Goal: Task Accomplishment & Management: Use online tool/utility

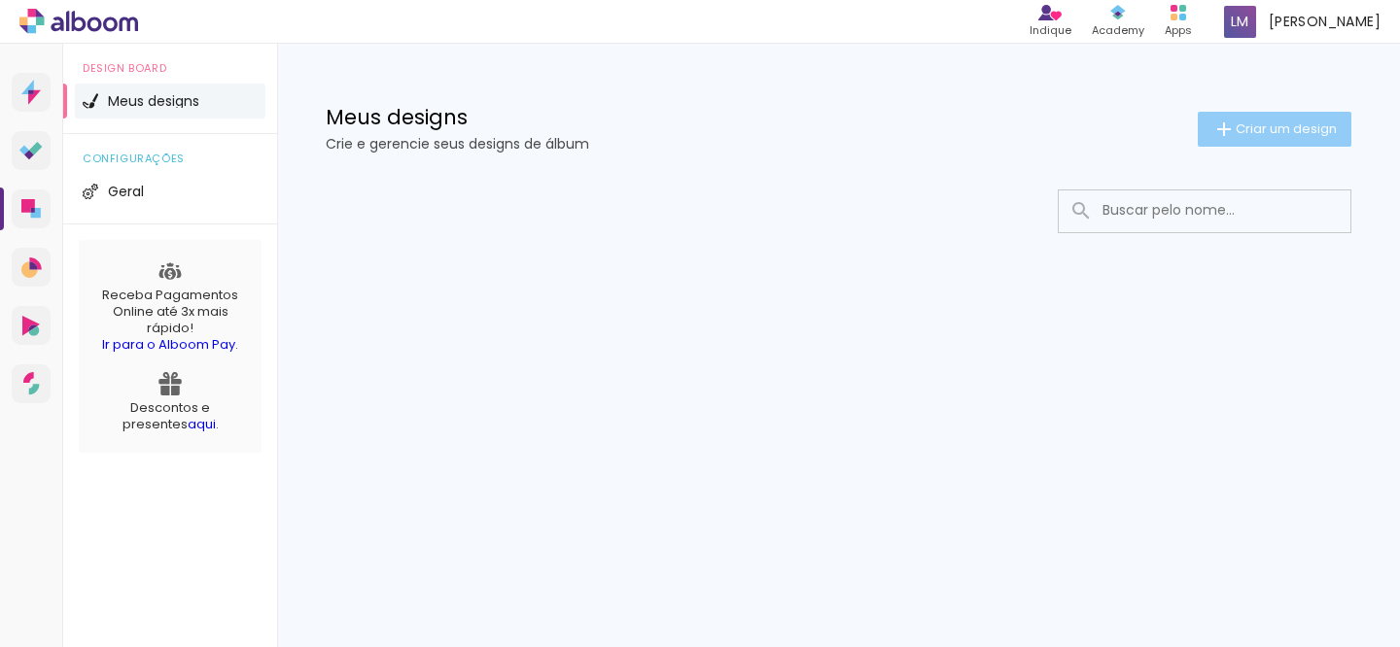
click at [1279, 135] on span "Criar um design" at bounding box center [1285, 128] width 101 height 13
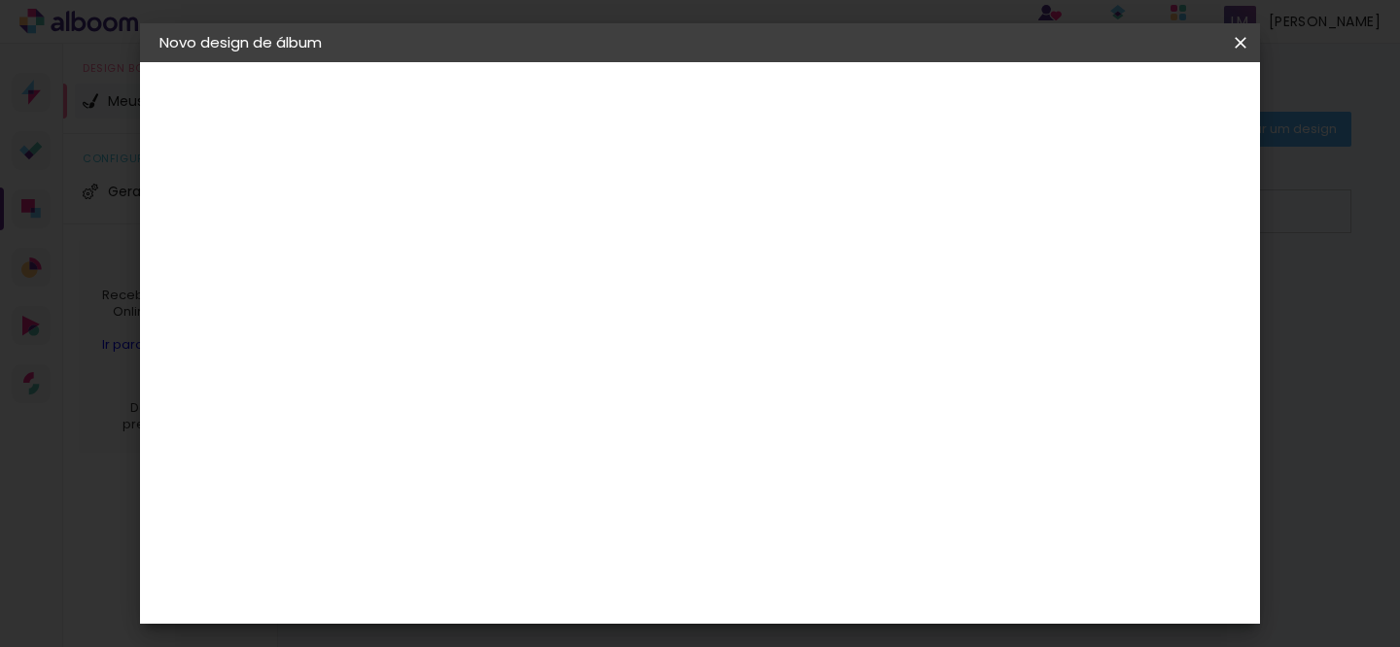
click at [0, 0] on paper-input-container "Título do álbum" at bounding box center [0, 0] width 0 height 0
type input "Melyna & Paulo"
type paper-input "Melyna & Paulo"
click at [0, 0] on slot "Avançar" at bounding box center [0, 0] width 0 height 0
click at [0, 0] on slot "Tamanho Livre" at bounding box center [0, 0] width 0 height 0
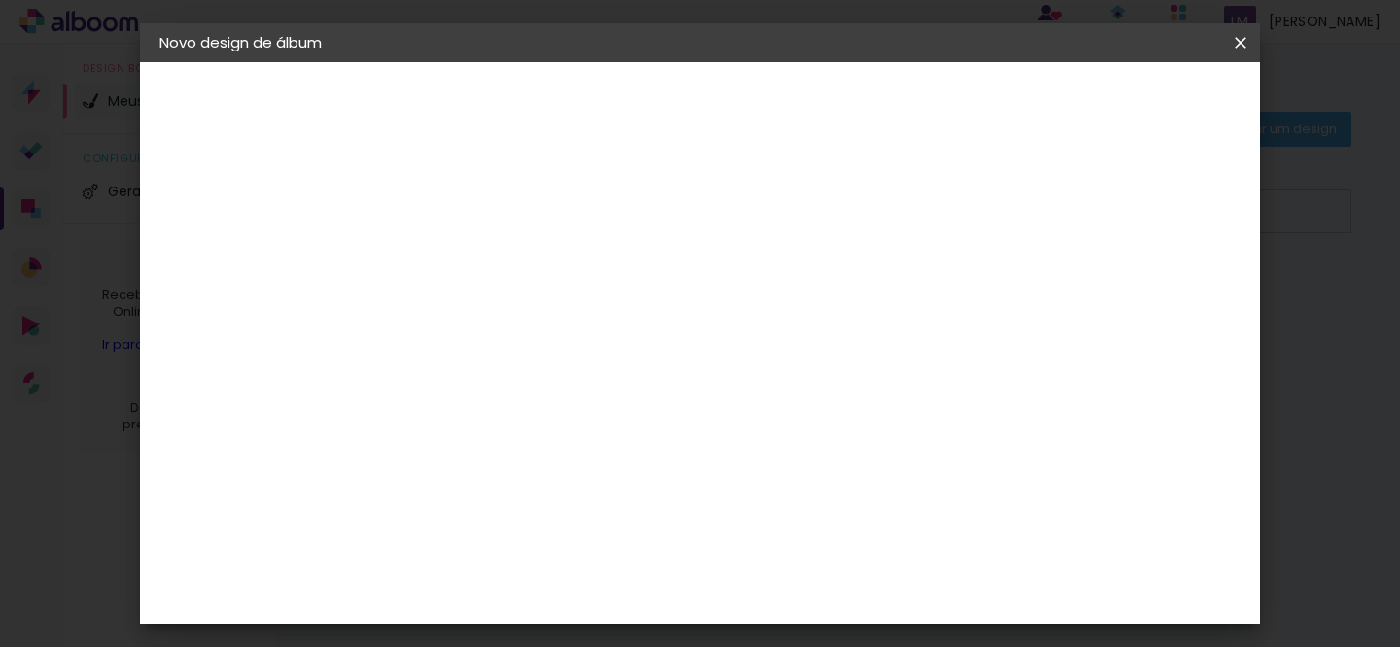
scroll to position [1249, 0]
click at [591, 551] on div "DreambooksPro" at bounding box center [528, 559] width 126 height 16
click at [0, 0] on slot "Avançar" at bounding box center [0, 0] width 0 height 0
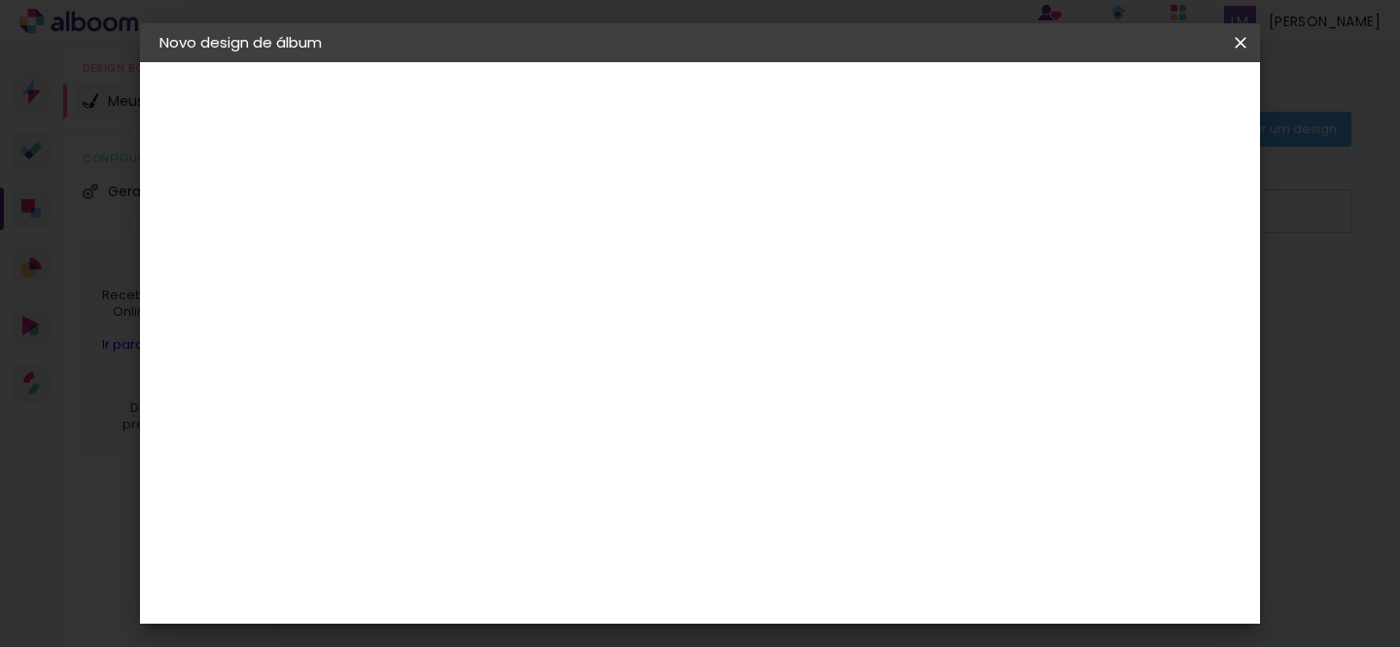
click at [553, 328] on input "text" at bounding box center [515, 339] width 76 height 30
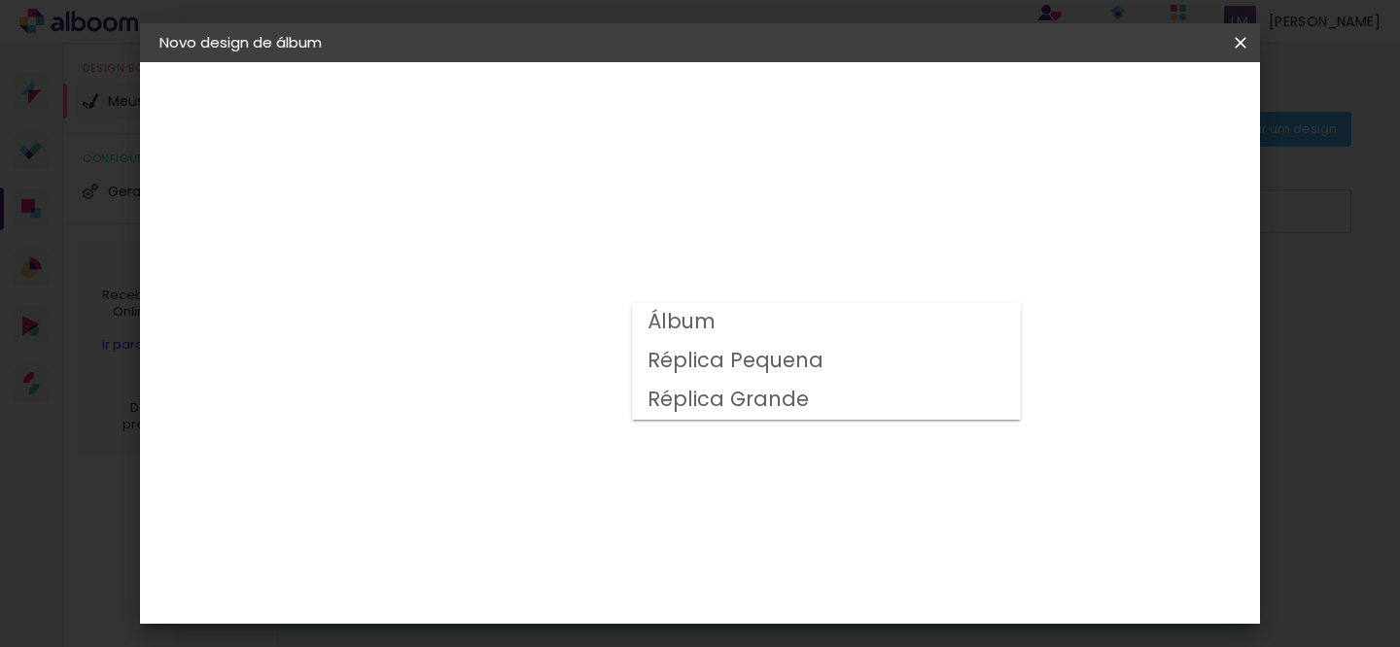
click at [794, 326] on paper-item "Álbum" at bounding box center [826, 322] width 389 height 39
type input "Álbum"
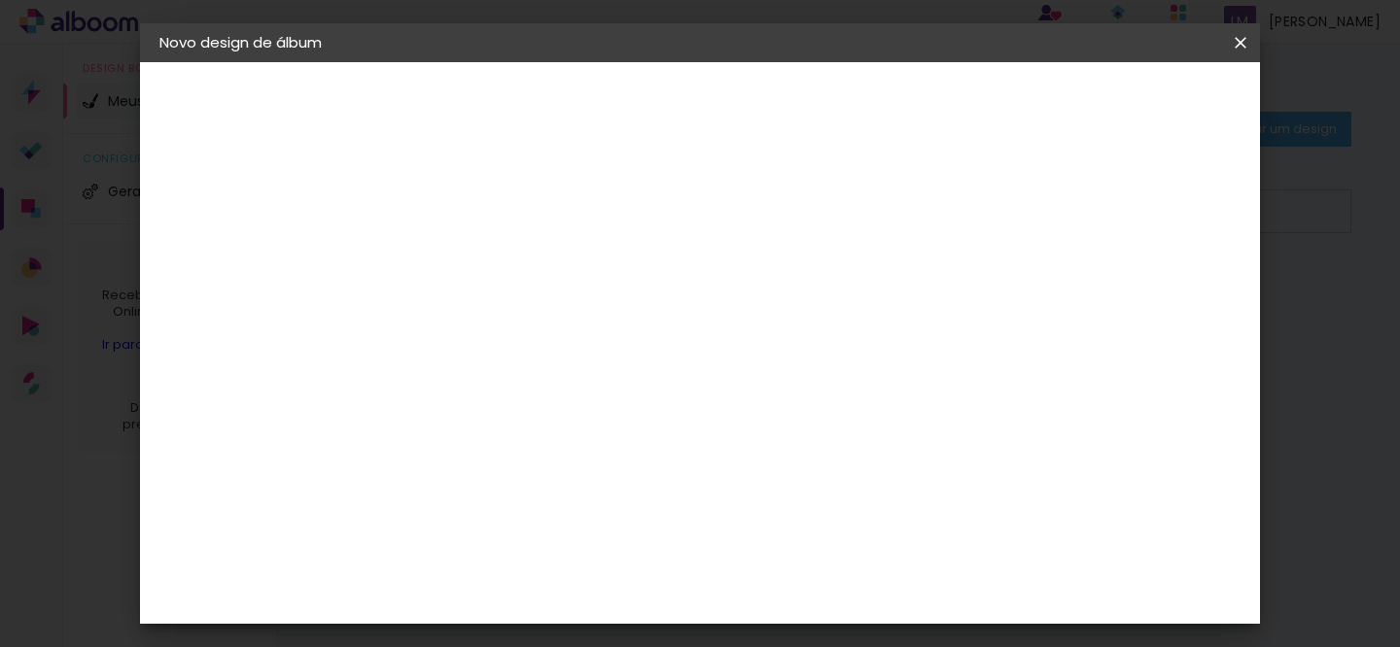
scroll to position [367, 0]
click at [609, 555] on span "30 × 30" at bounding box center [563, 575] width 90 height 40
click at [0, 0] on slot "Avançar" at bounding box center [0, 0] width 0 height 0
click at [885, 109] on span "Iniciar design" at bounding box center [851, 109] width 66 height 27
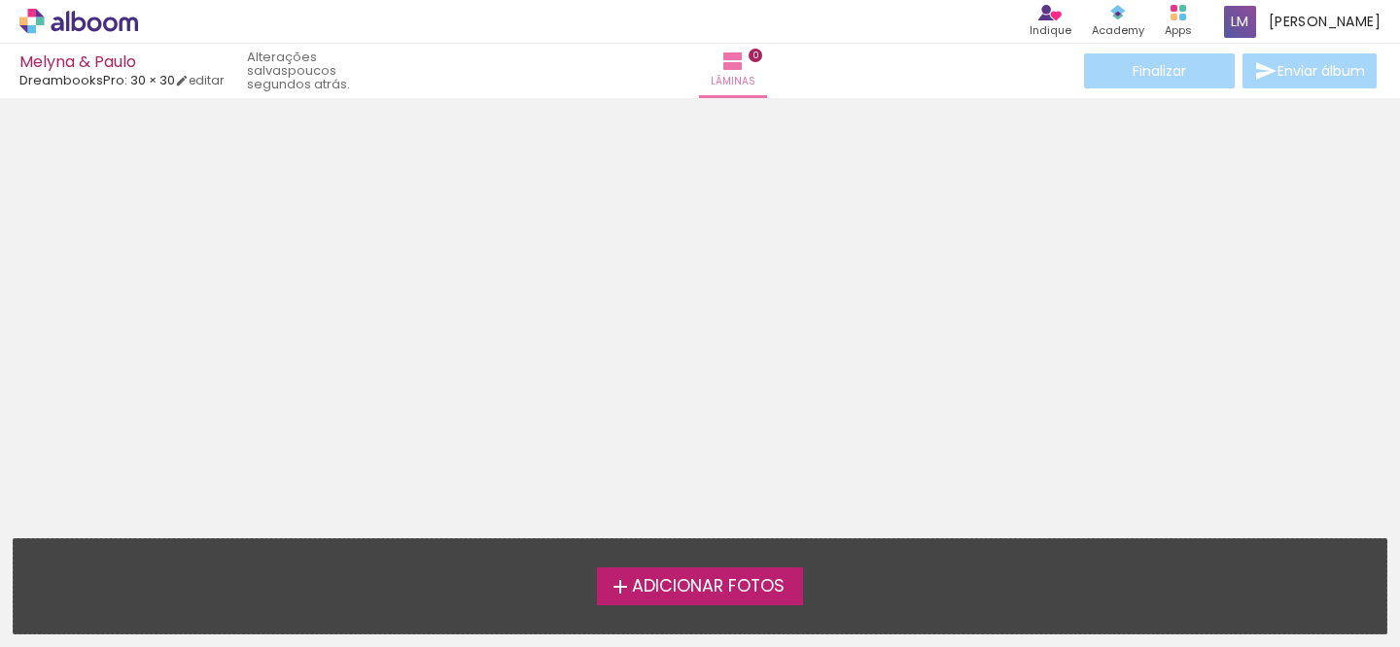
click at [722, 588] on span "Adicionar Fotos" at bounding box center [708, 586] width 153 height 17
click at [0, 0] on input "file" at bounding box center [0, 0] width 0 height 0
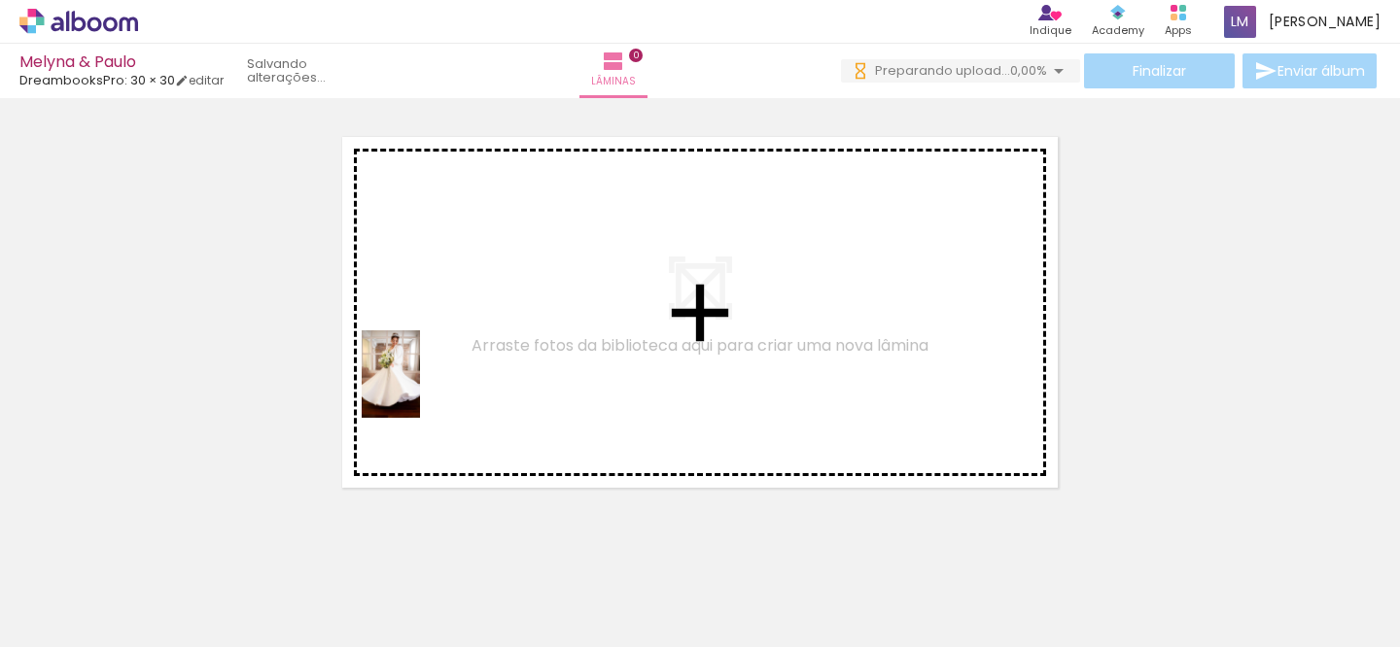
drag, startPoint x: 187, startPoint y: 601, endPoint x: 419, endPoint y: 389, distance: 314.4
click at [419, 389] on quentale-workspace at bounding box center [700, 323] width 1400 height 647
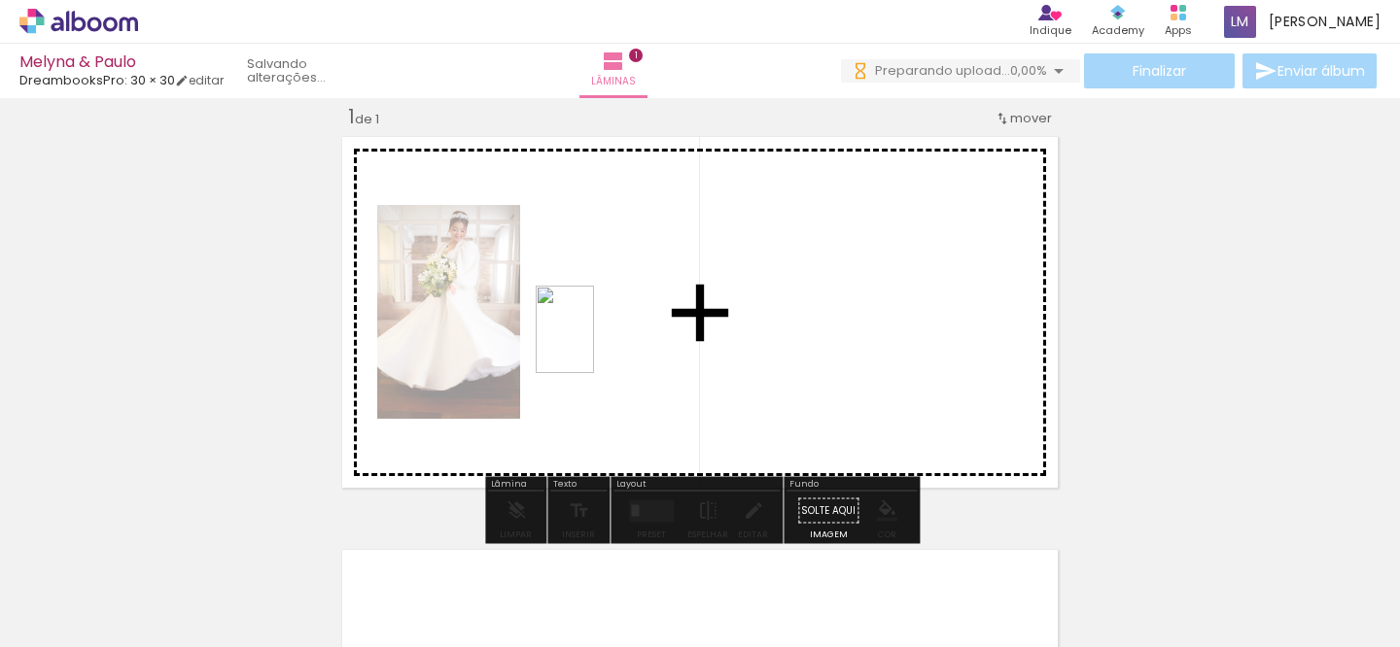
drag, startPoint x: 300, startPoint y: 578, endPoint x: 598, endPoint y: 344, distance: 378.6
click at [598, 344] on quentale-workspace at bounding box center [700, 323] width 1400 height 647
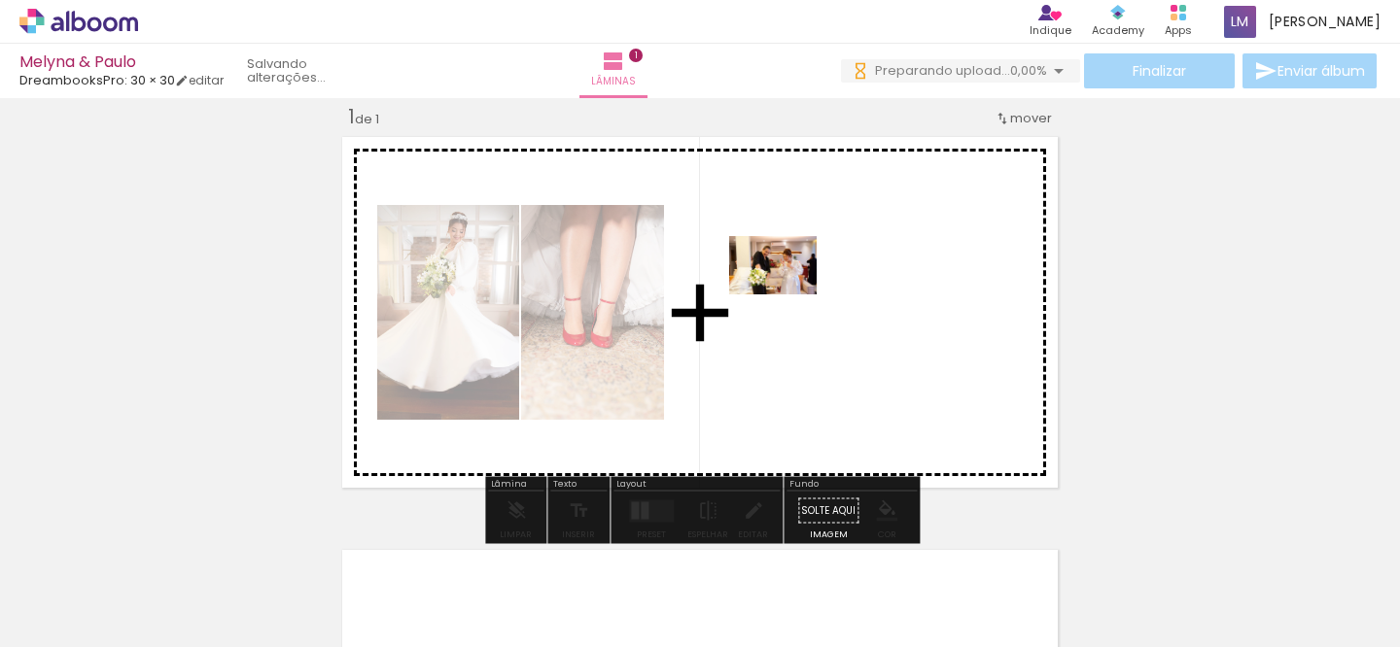
click at [784, 295] on quentale-workspace at bounding box center [700, 323] width 1400 height 647
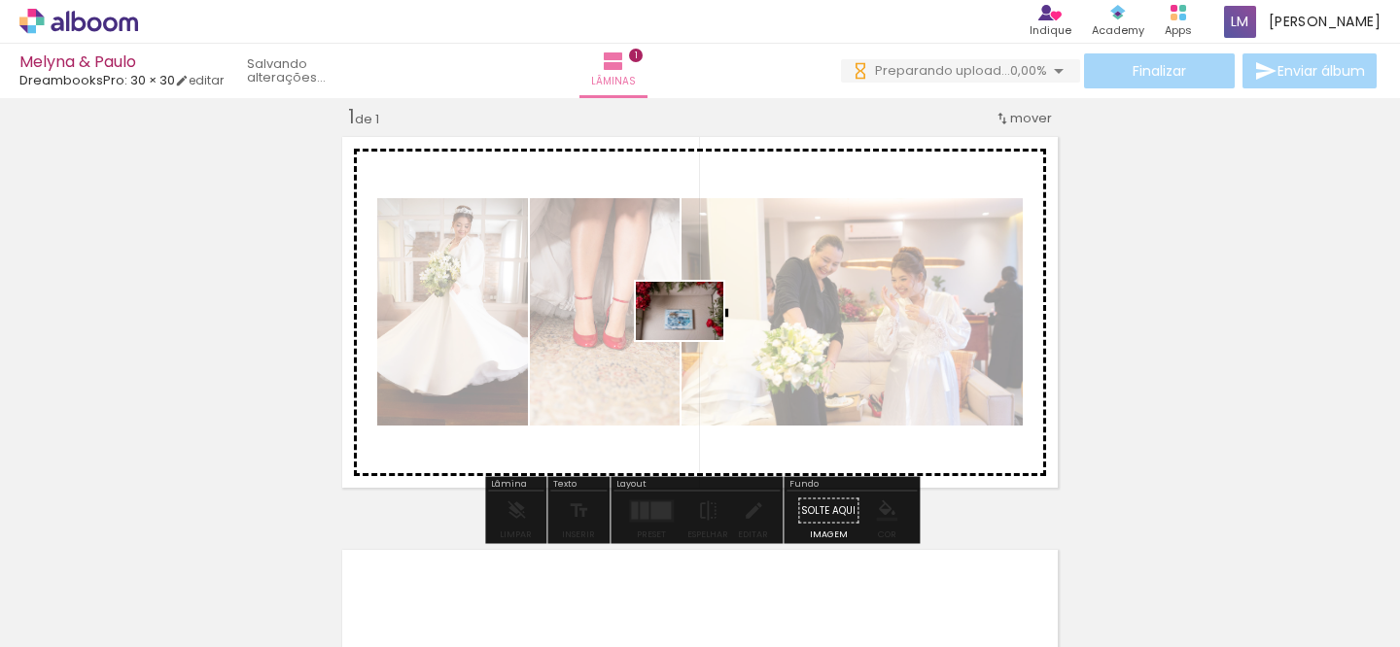
drag, startPoint x: 526, startPoint y: 595, endPoint x: 691, endPoint y: 340, distance: 303.6
click at [691, 340] on quentale-workspace at bounding box center [700, 323] width 1400 height 647
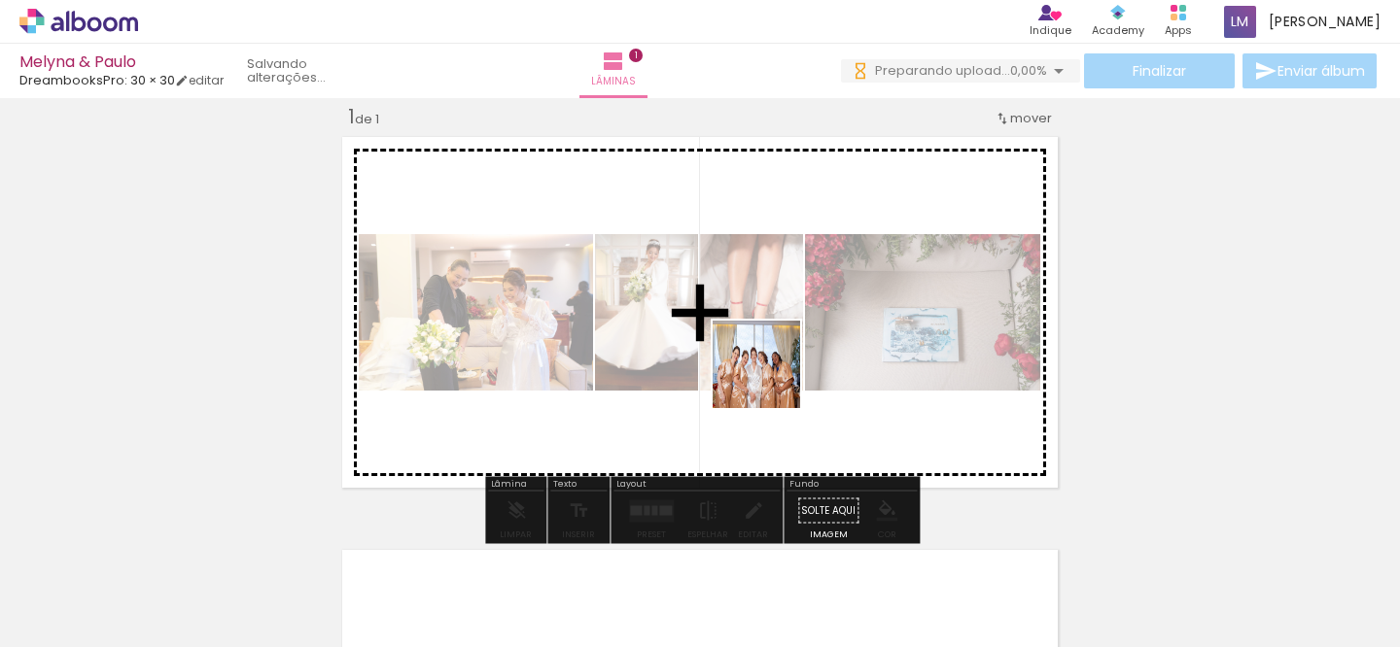
drag, startPoint x: 624, startPoint y: 594, endPoint x: 764, endPoint y: 378, distance: 257.2
click at [764, 378] on quentale-workspace at bounding box center [700, 323] width 1400 height 647
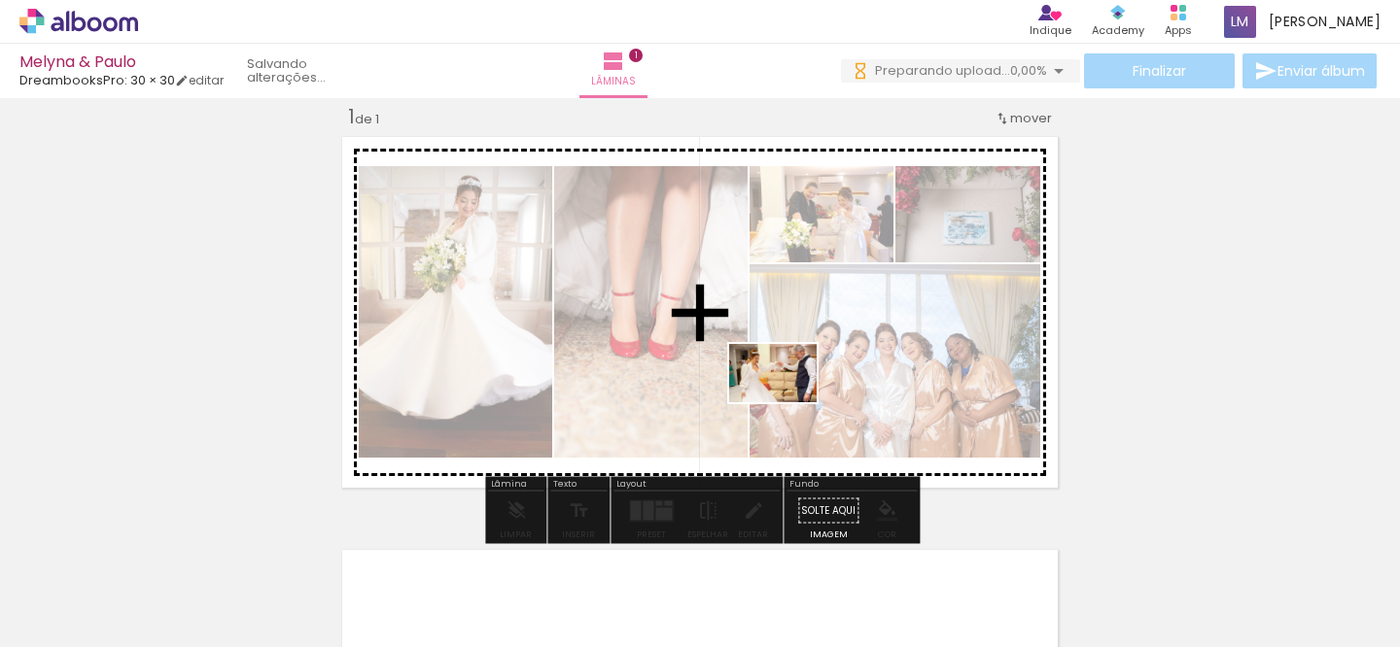
drag, startPoint x: 744, startPoint y: 603, endPoint x: 787, endPoint y: 402, distance: 205.0
click at [787, 402] on quentale-workspace at bounding box center [700, 323] width 1400 height 647
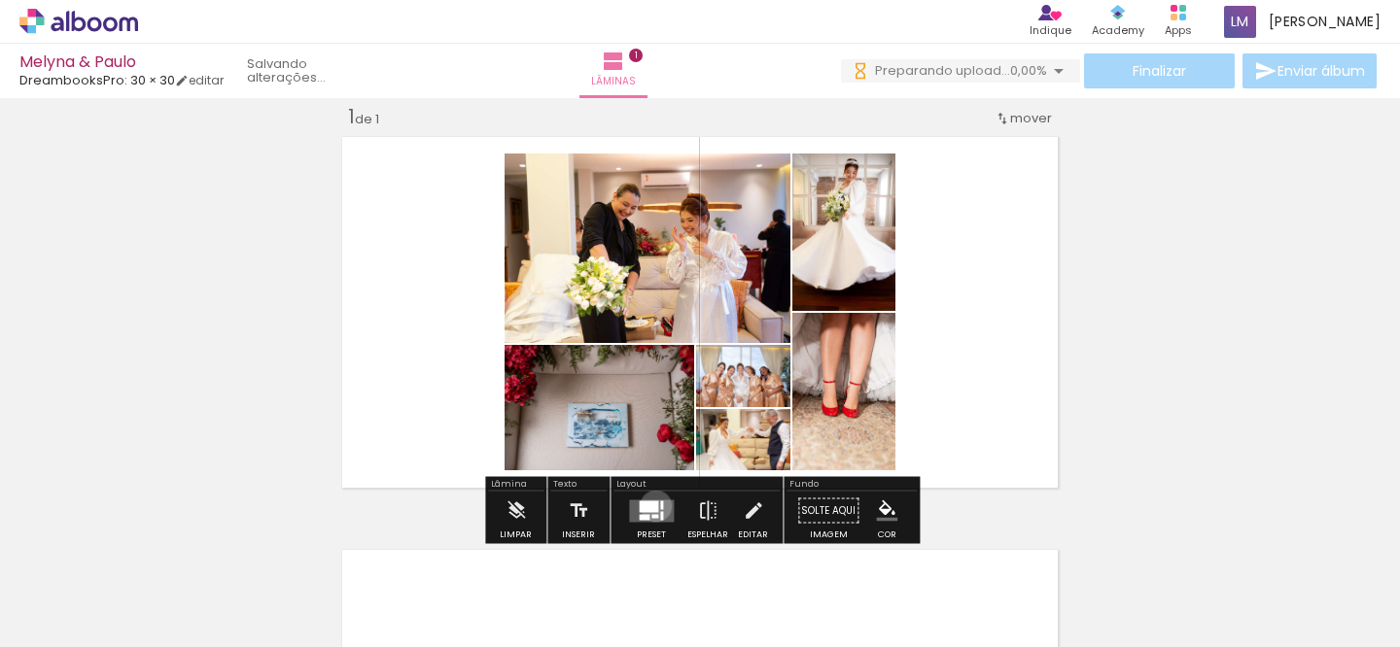
click at [651, 505] on div at bounding box center [648, 507] width 19 height 12
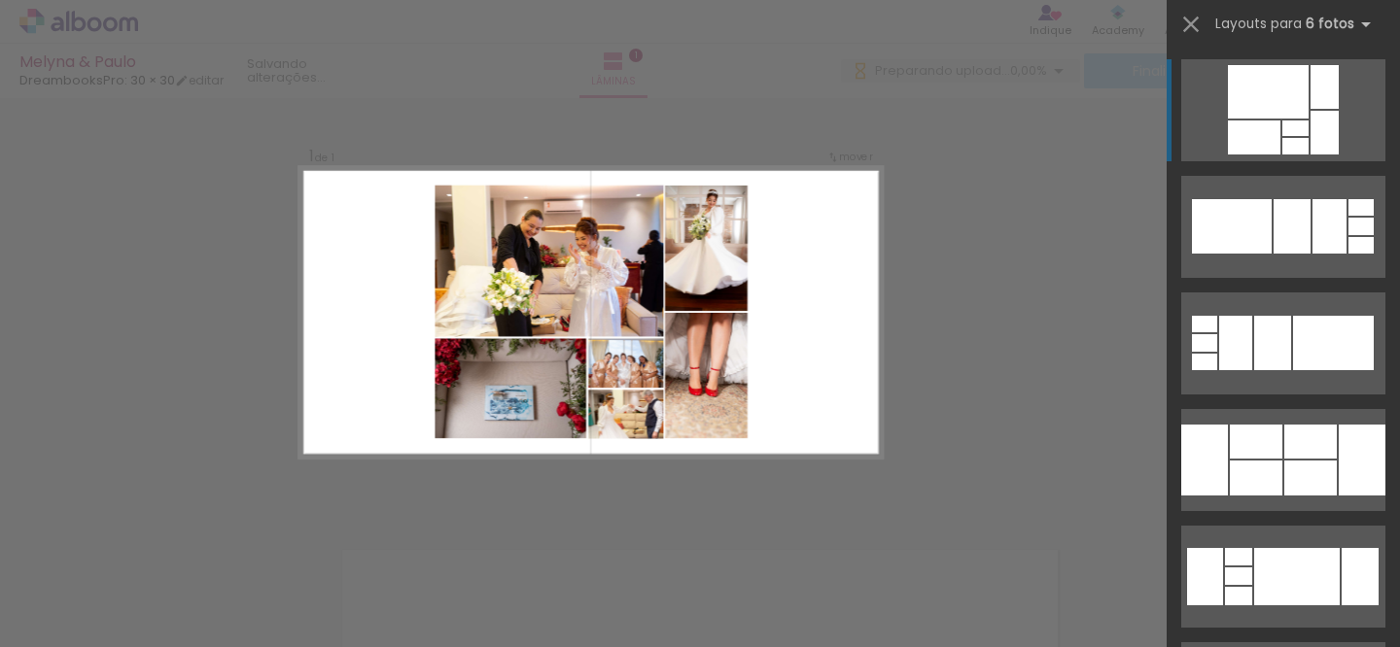
click at [1298, 109] on div at bounding box center [1268, 91] width 81 height 53
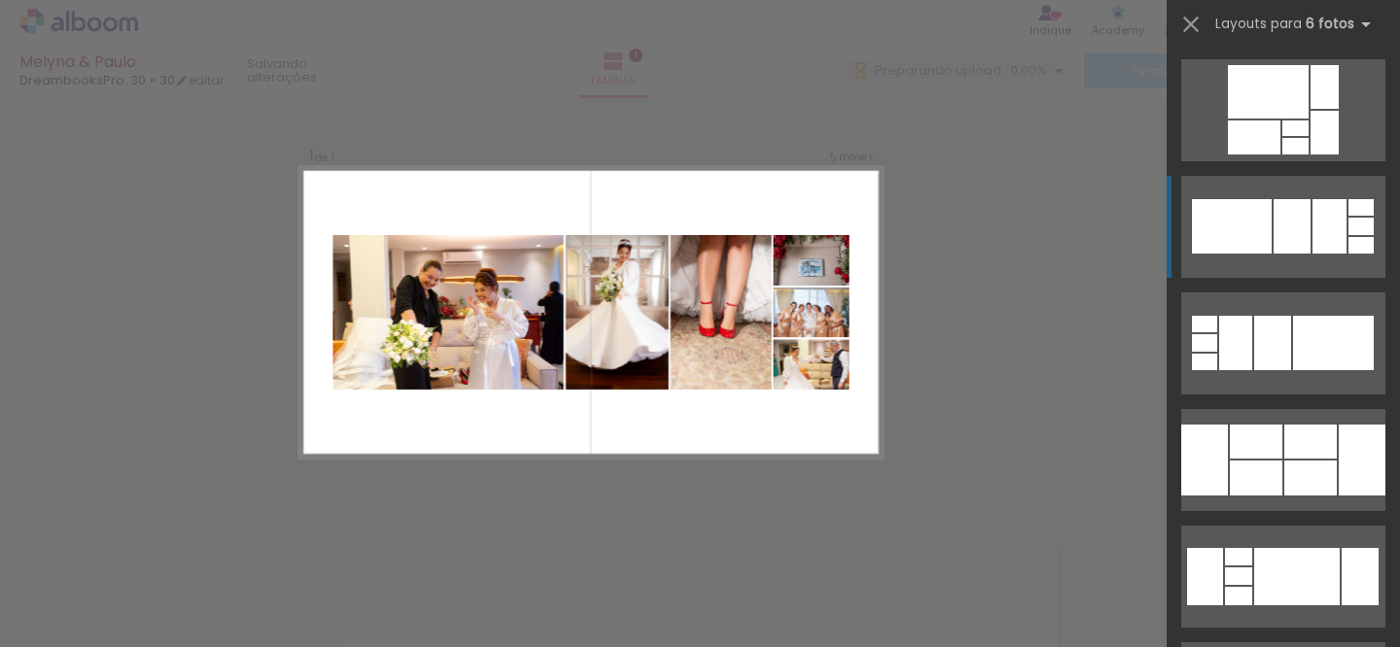
click at [1274, 214] on div at bounding box center [1291, 226] width 37 height 54
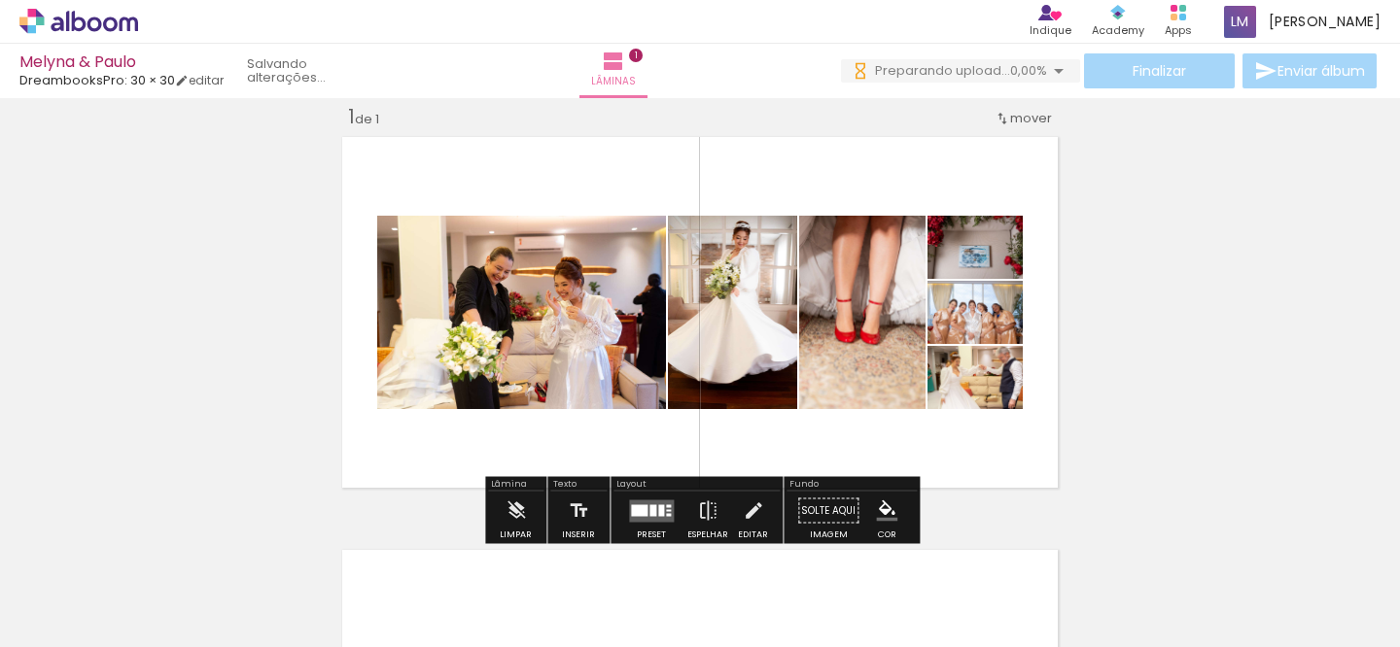
click at [649, 507] on div at bounding box center [652, 510] width 7 height 12
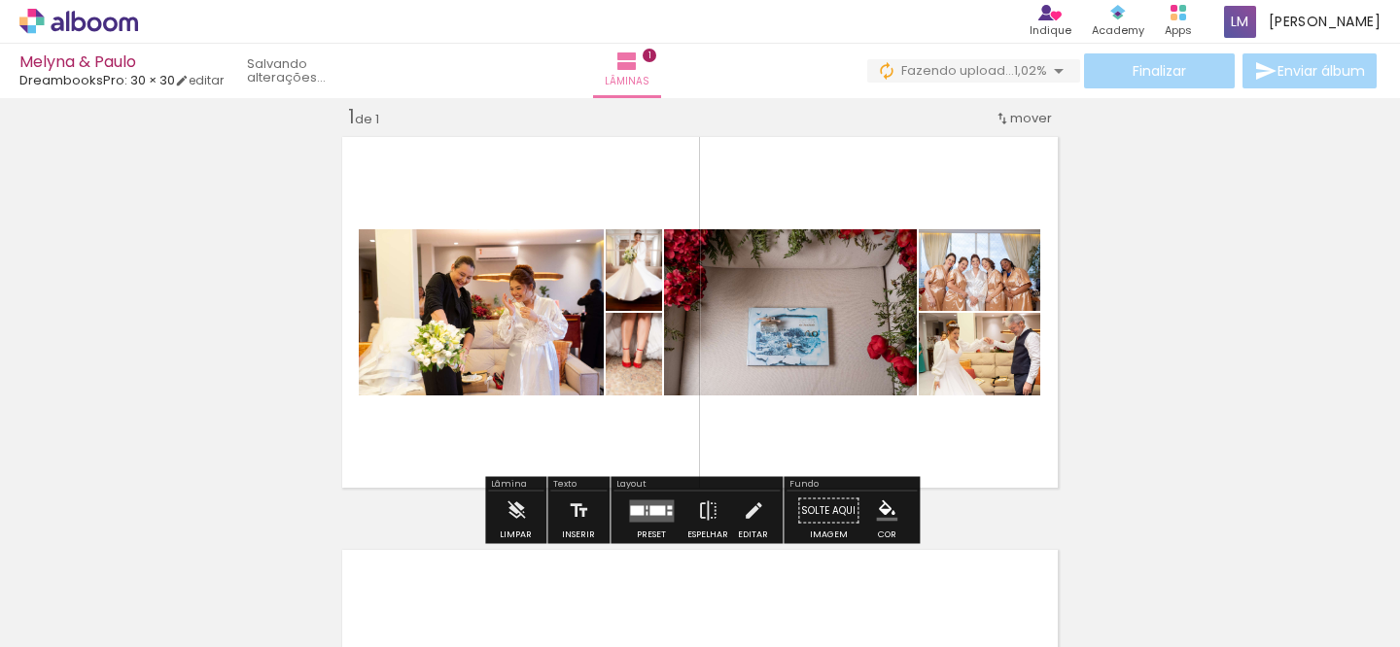
click at [1022, 290] on quentale-photo at bounding box center [980, 270] width 122 height 82
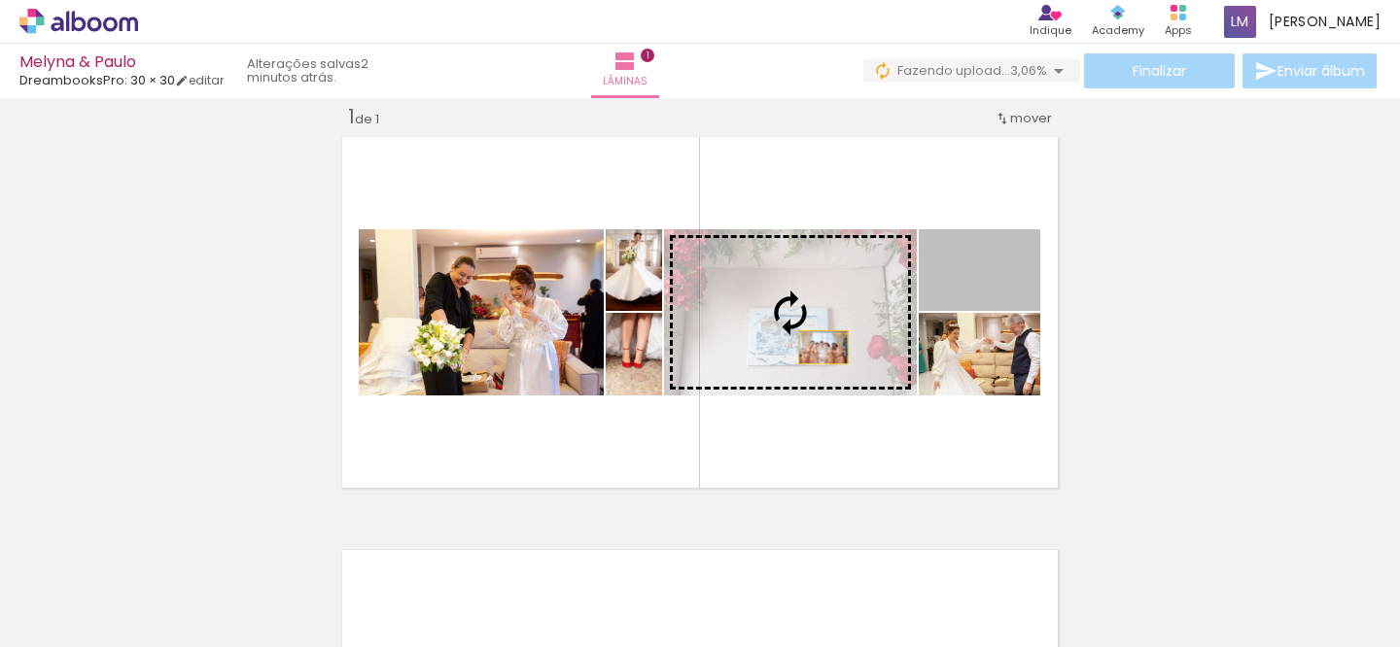
drag, startPoint x: 1026, startPoint y: 295, endPoint x: 820, endPoint y: 349, distance: 212.2
click at [0, 0] on slot at bounding box center [0, 0] width 0 height 0
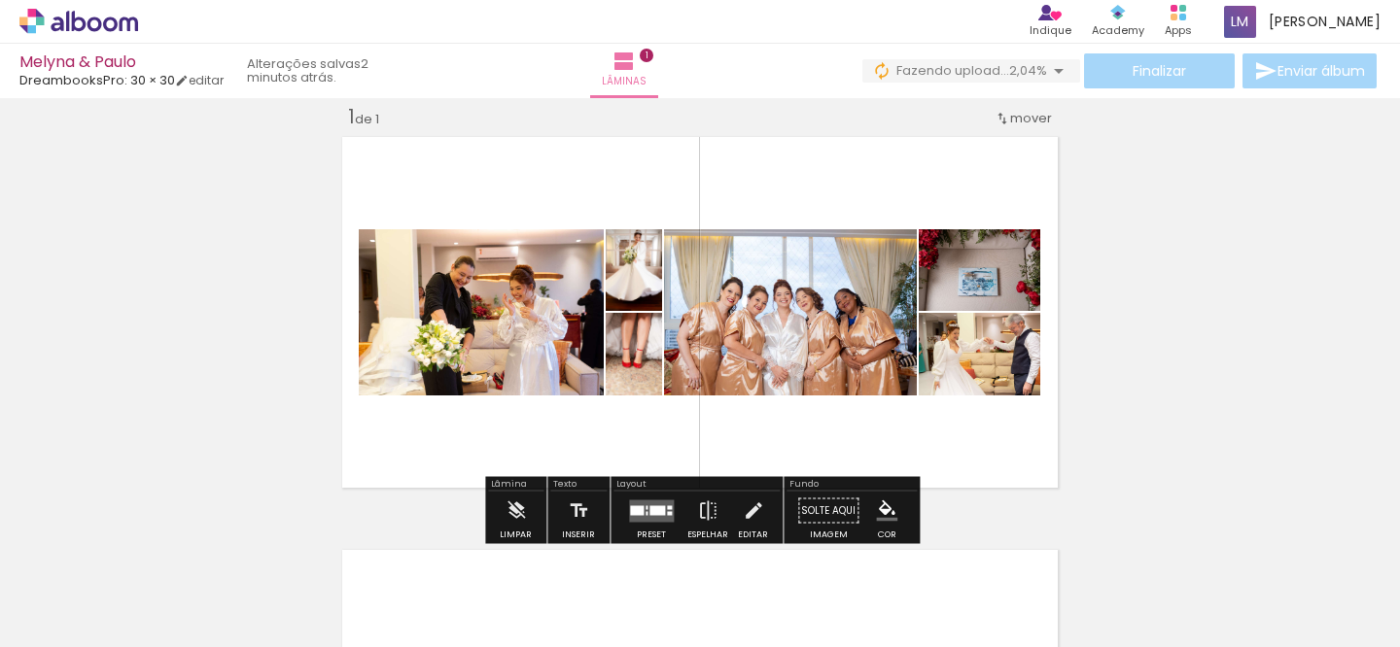
click at [1185, 296] on div "Inserir lâmina 1 de 1" at bounding box center [700, 494] width 1400 height 827
click at [1192, 328] on div "Inserir lâmina 1 de 1" at bounding box center [700, 494] width 1400 height 827
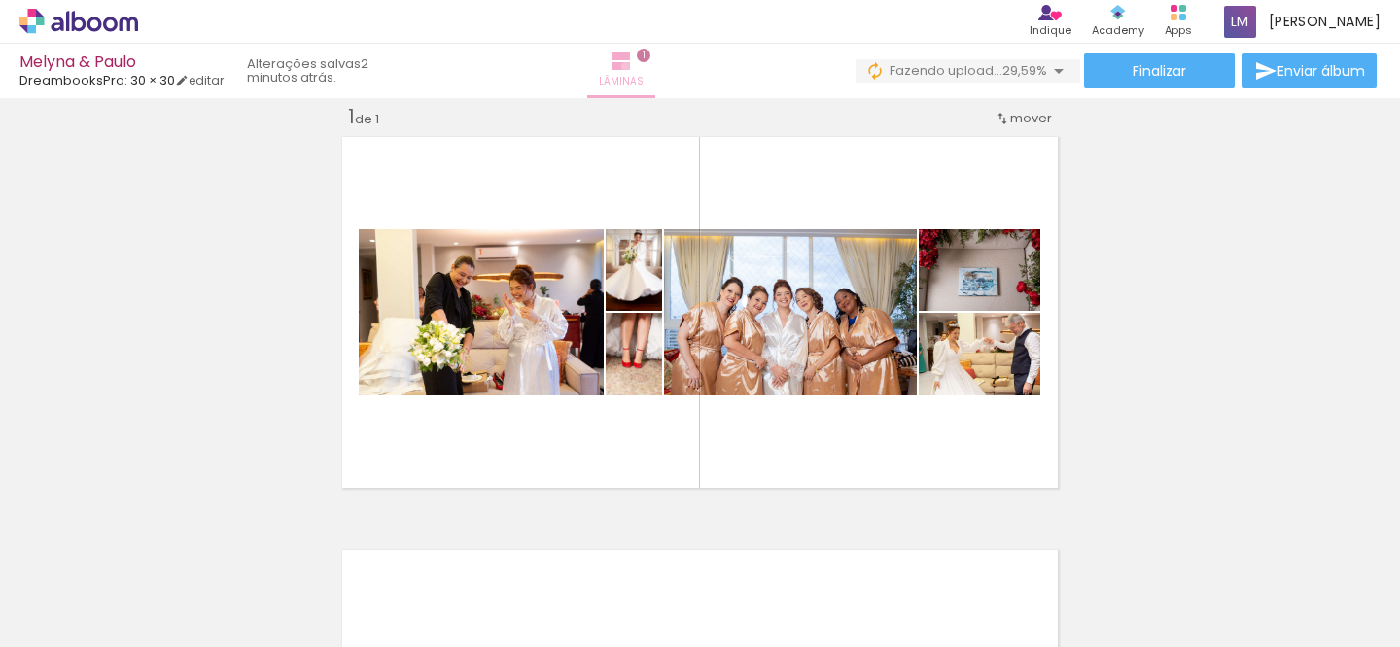
click at [633, 66] on iron-icon at bounding box center [620, 61] width 23 height 23
click at [635, 66] on iron-icon at bounding box center [622, 61] width 23 height 23
click at [199, 83] on link "editar" at bounding box center [199, 80] width 49 height 17
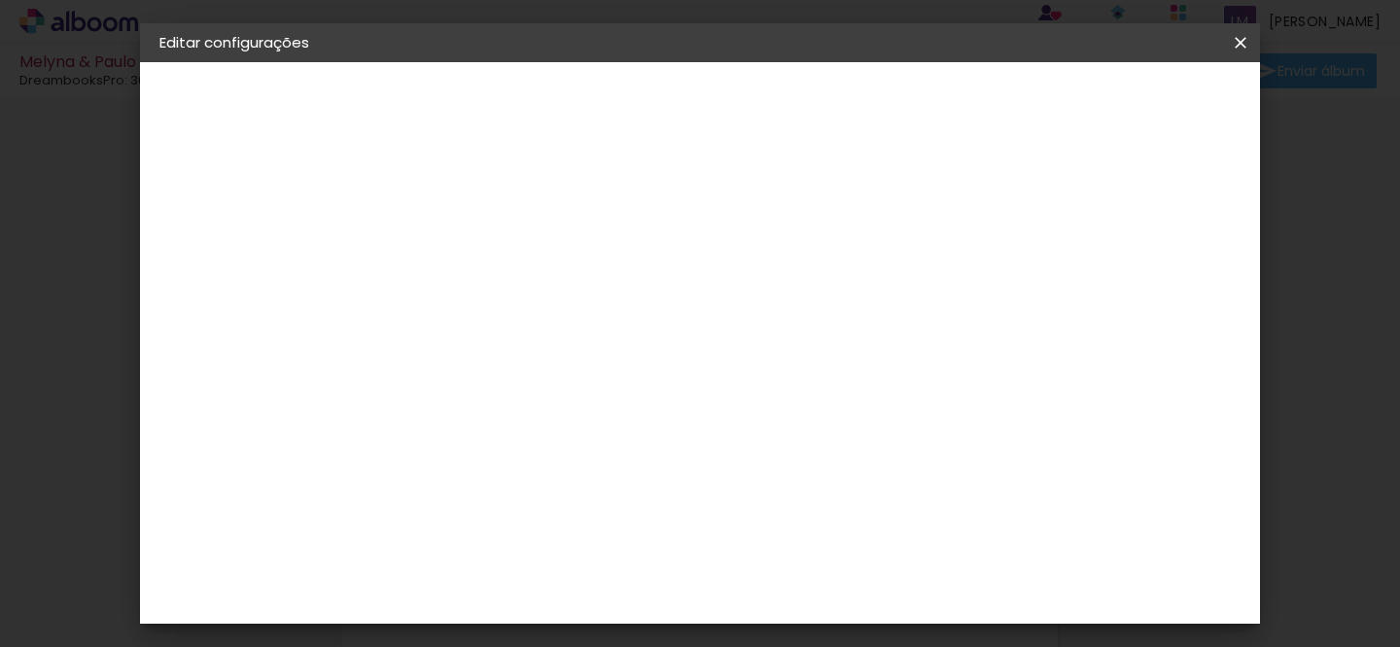
click at [1244, 44] on iron-icon at bounding box center [1240, 42] width 23 height 19
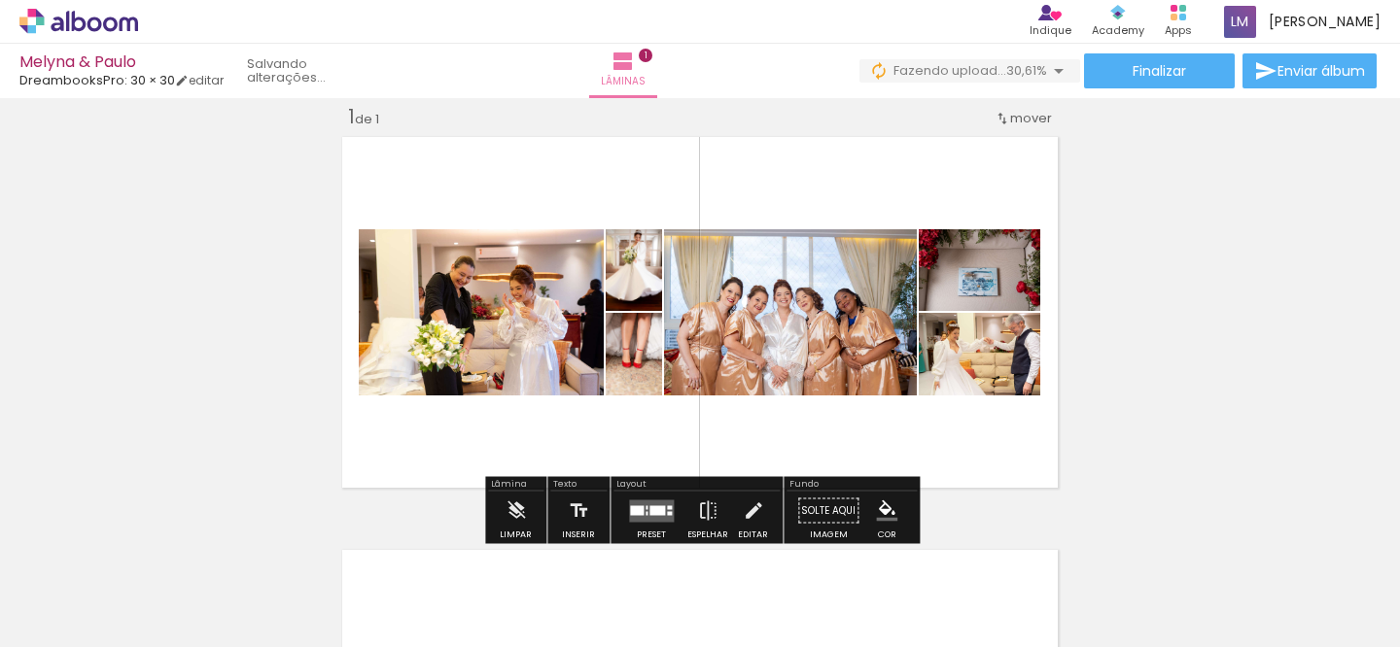
click at [1018, 118] on span "mover" at bounding box center [1031, 118] width 42 height 18
click at [1016, 118] on span "1" at bounding box center [1013, 115] width 5 height 32
click at [1234, 227] on div "Inserir lâmina 1 de 1" at bounding box center [700, 494] width 1400 height 827
click at [524, 504] on iron-icon at bounding box center [515, 511] width 21 height 39
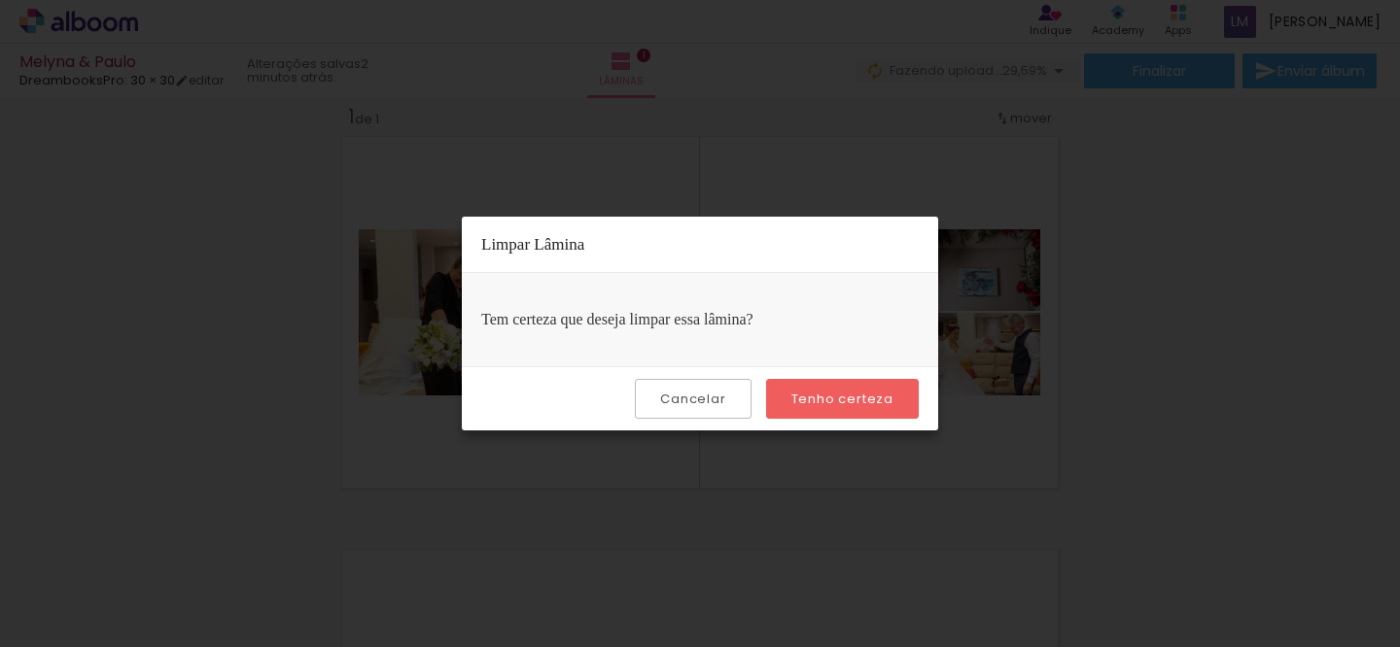
click at [0, 0] on slot "Cancelar" at bounding box center [0, 0] width 0 height 0
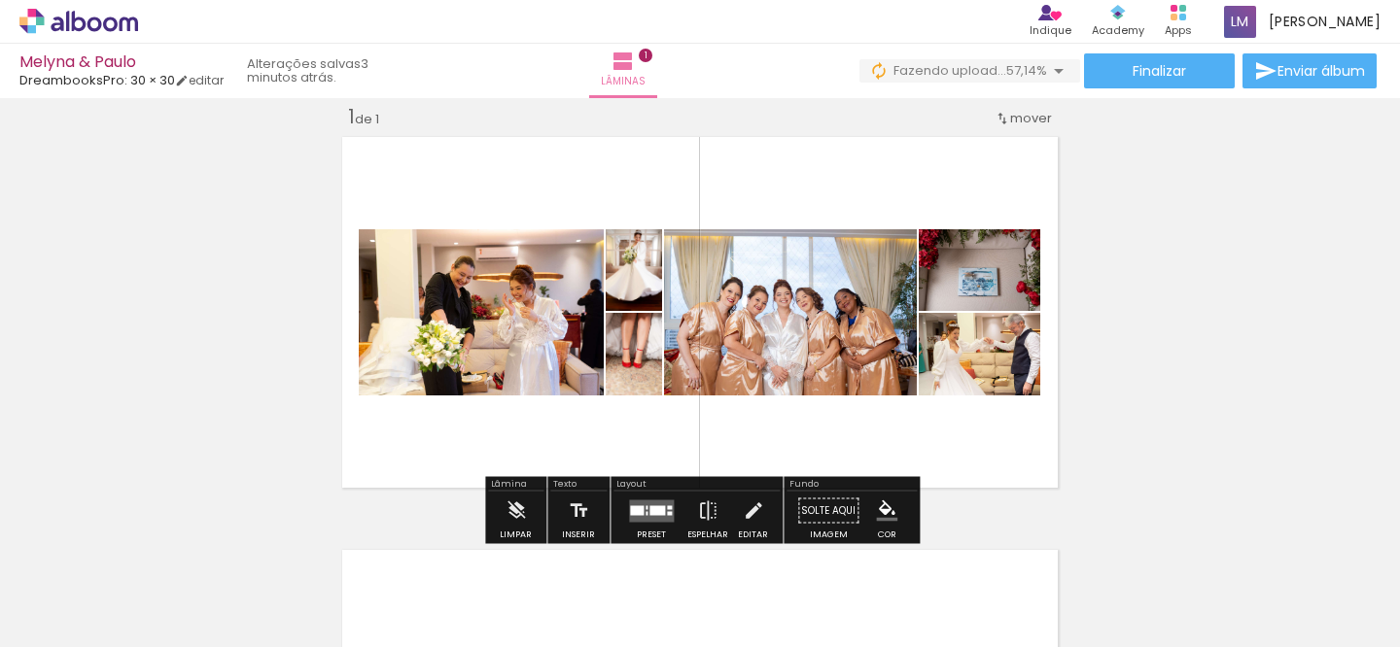
click at [1165, 311] on div "Inserir lâmina 1 de 1" at bounding box center [700, 494] width 1400 height 827
click at [358, 116] on div "1 de 1" at bounding box center [363, 117] width 31 height 18
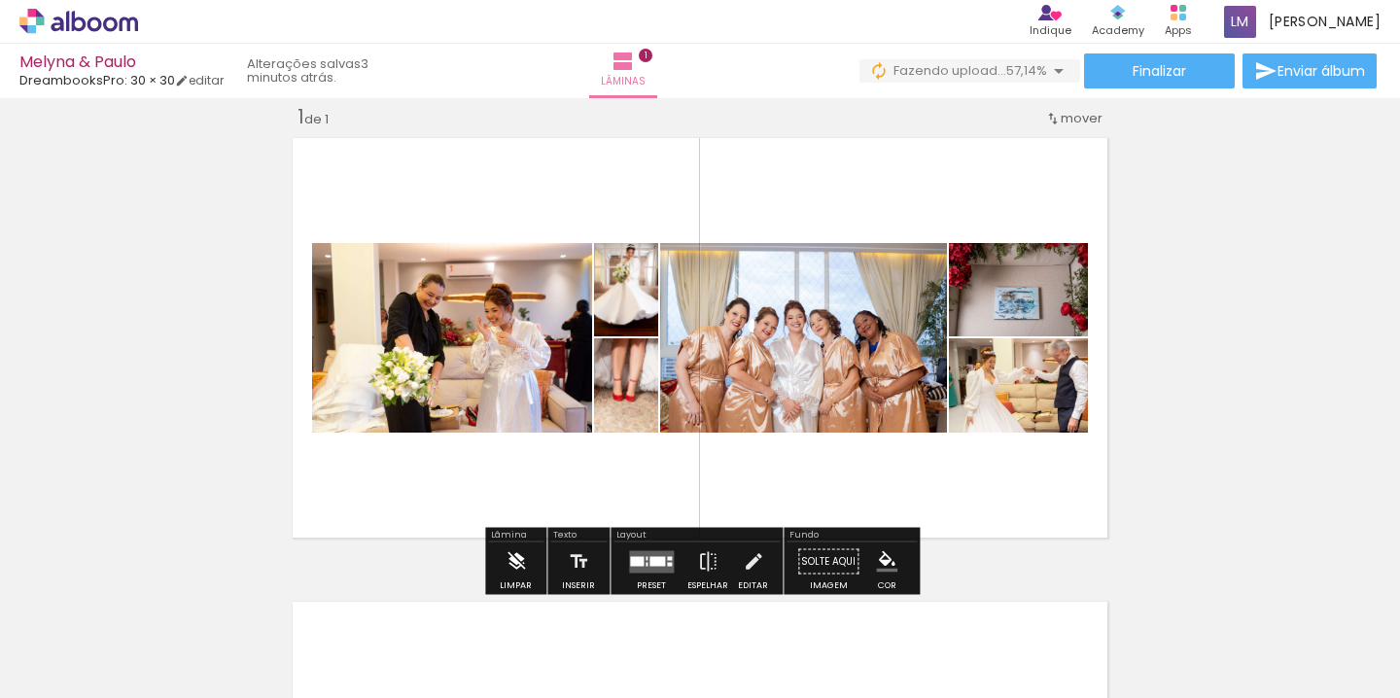
click at [518, 566] on iron-icon at bounding box center [515, 561] width 21 height 39
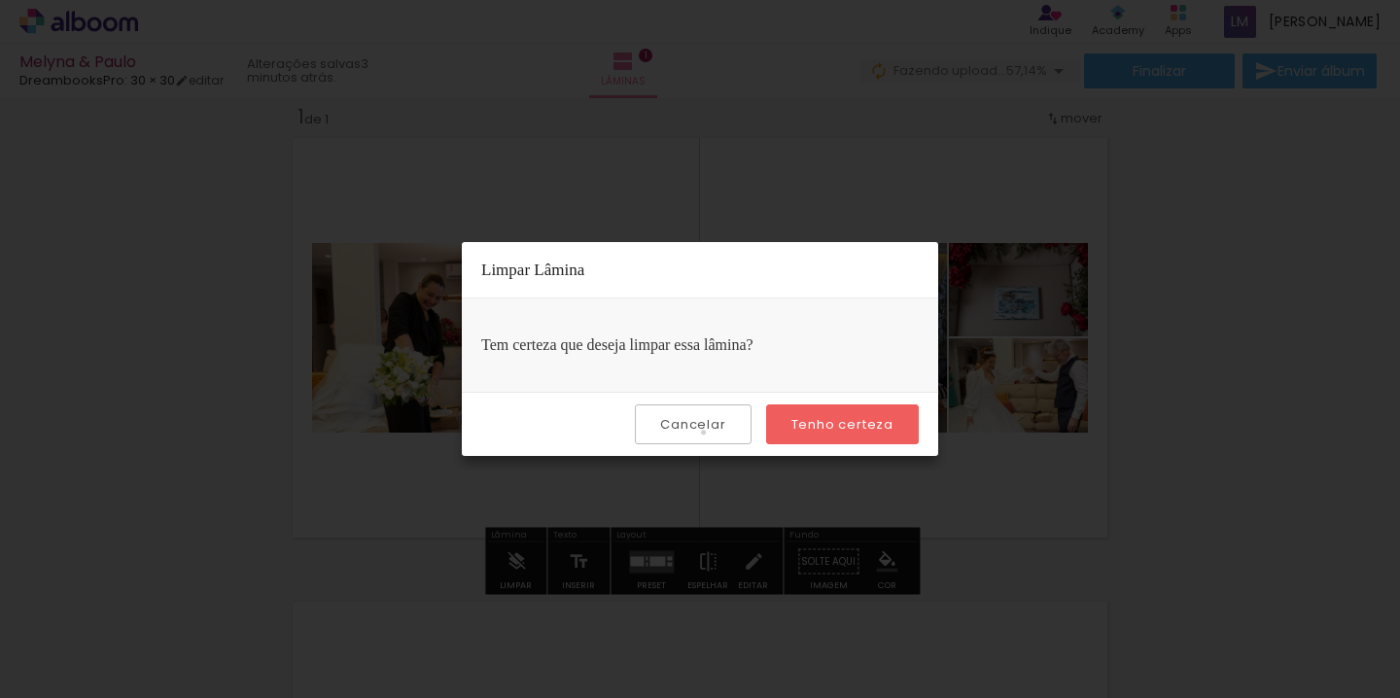
click at [0, 0] on slot "Cancelar" at bounding box center [0, 0] width 0 height 0
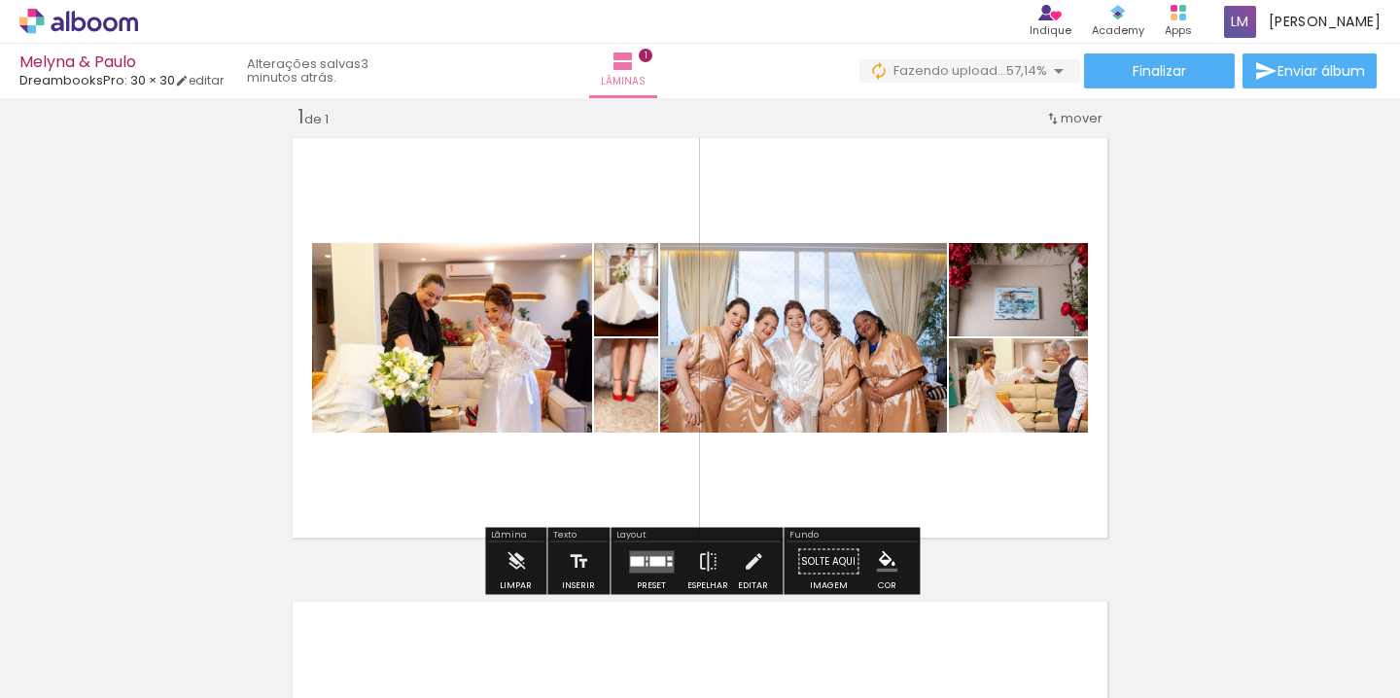
click at [309, 118] on div "1 de 1" at bounding box center [312, 117] width 31 height 18
click at [1207, 374] on div "Inserir lâmina 1 de 1" at bounding box center [700, 545] width 1400 height 928
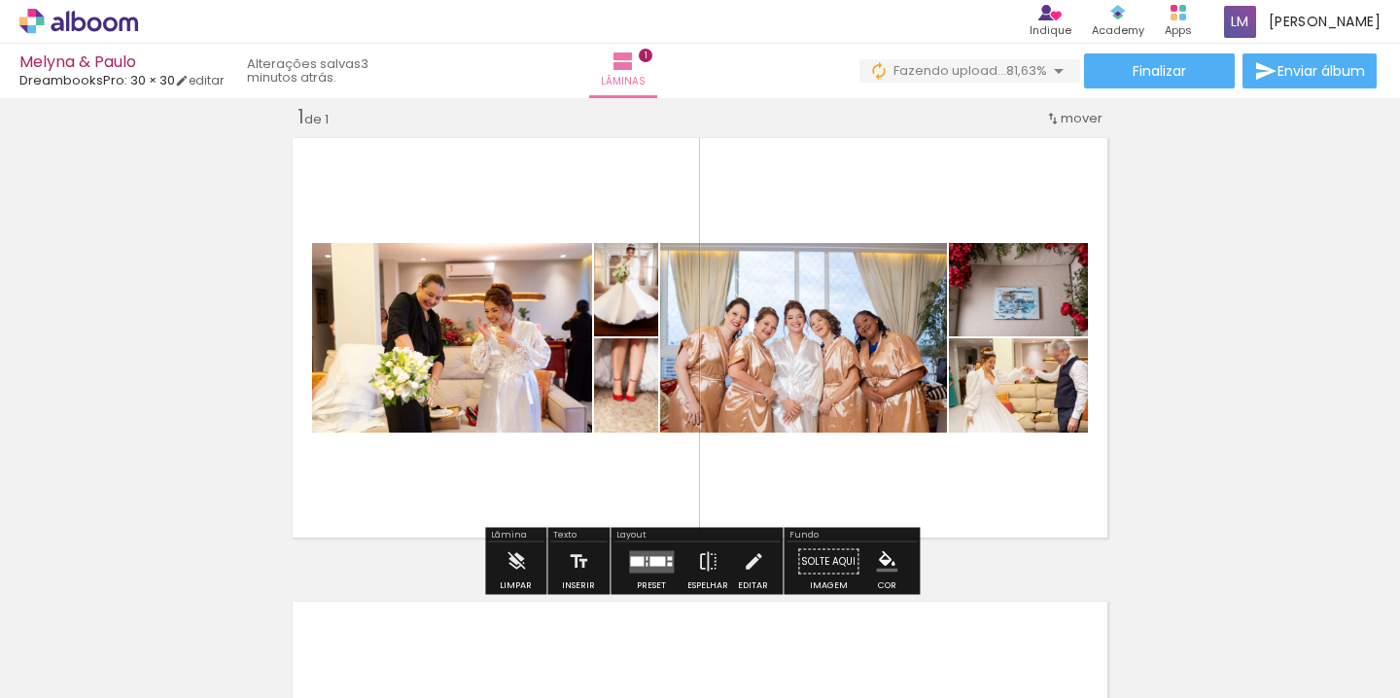
click at [1207, 374] on div "Inserir lâmina 1 de 1" at bounding box center [700, 545] width 1400 height 928
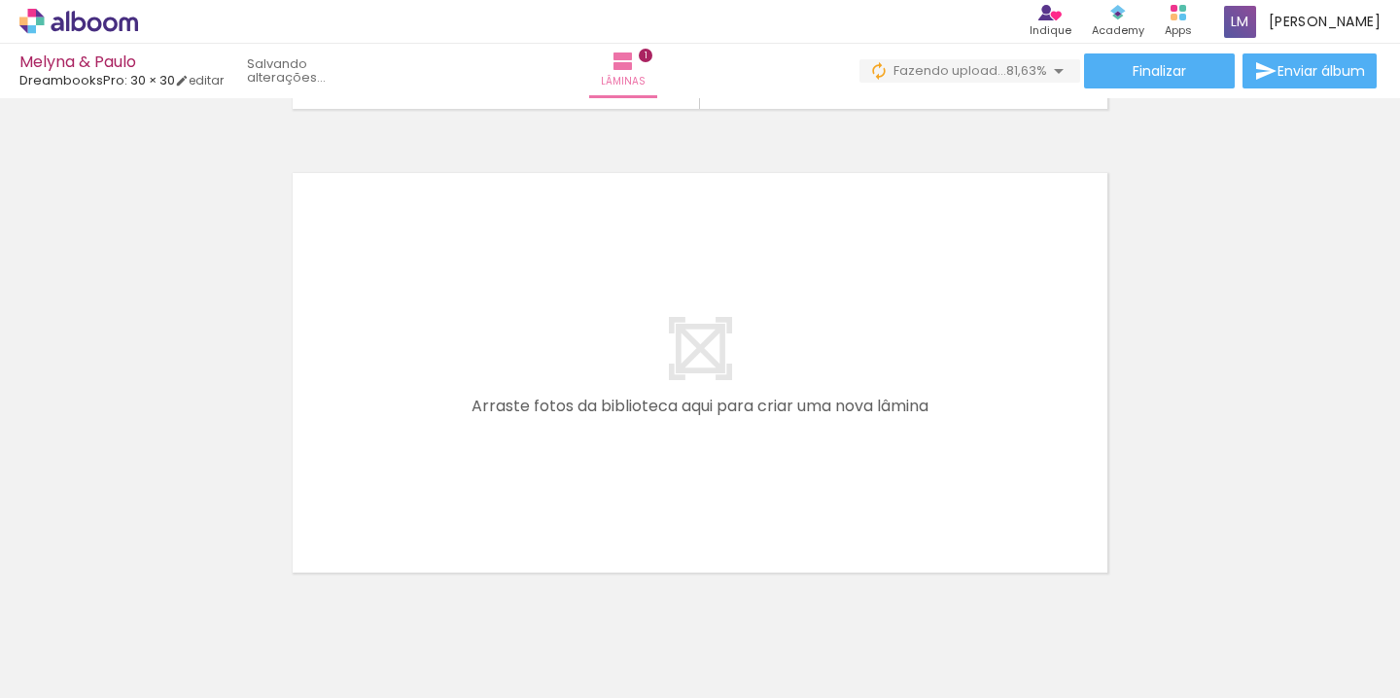
scroll to position [446, 0]
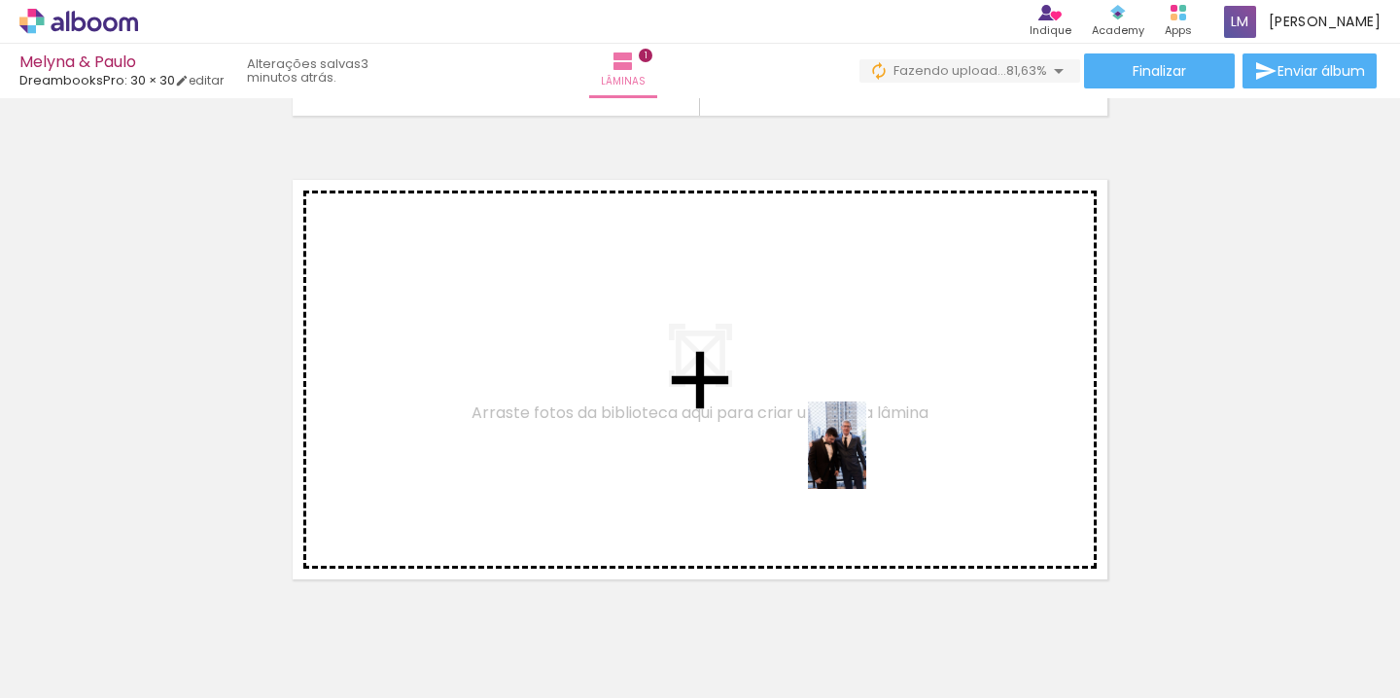
click at [866, 460] on quentale-workspace at bounding box center [700, 349] width 1400 height 698
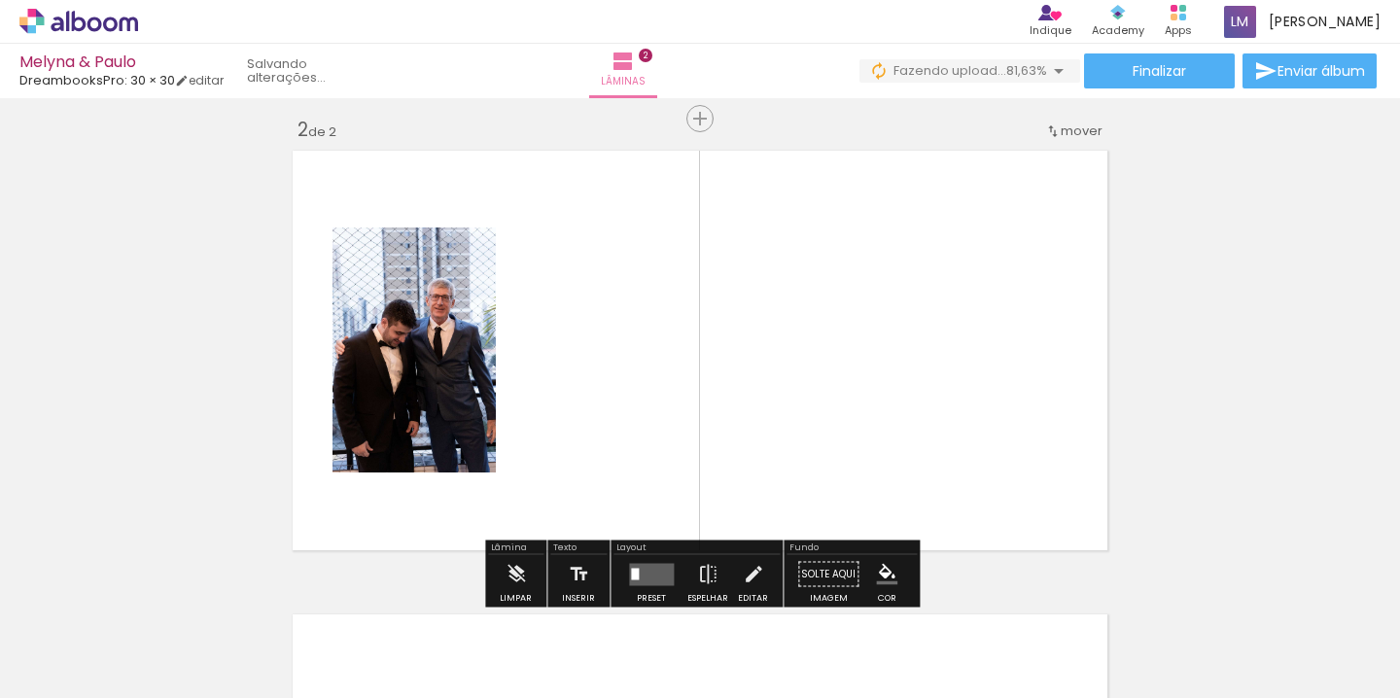
scroll to position [488, 0]
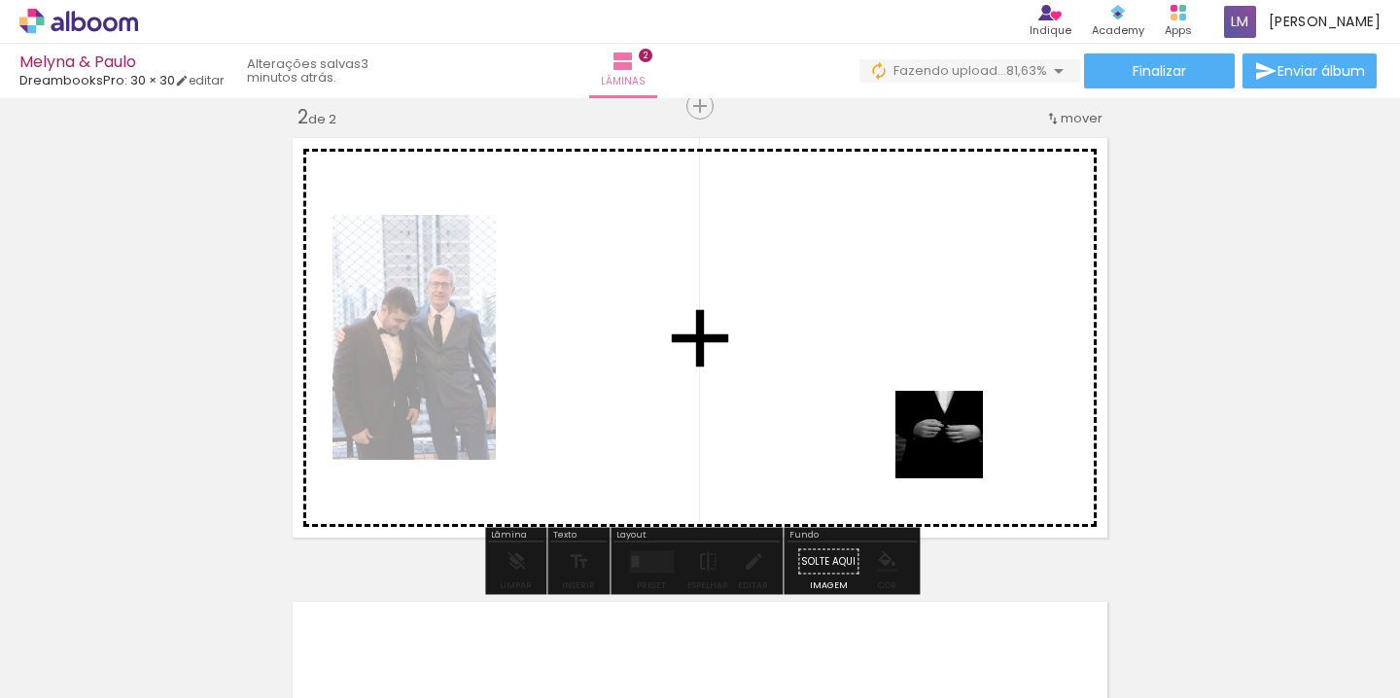
drag, startPoint x: 971, startPoint y: 630, endPoint x: 934, endPoint y: 434, distance: 199.8
click at [934, 434] on quentale-workspace at bounding box center [700, 349] width 1400 height 698
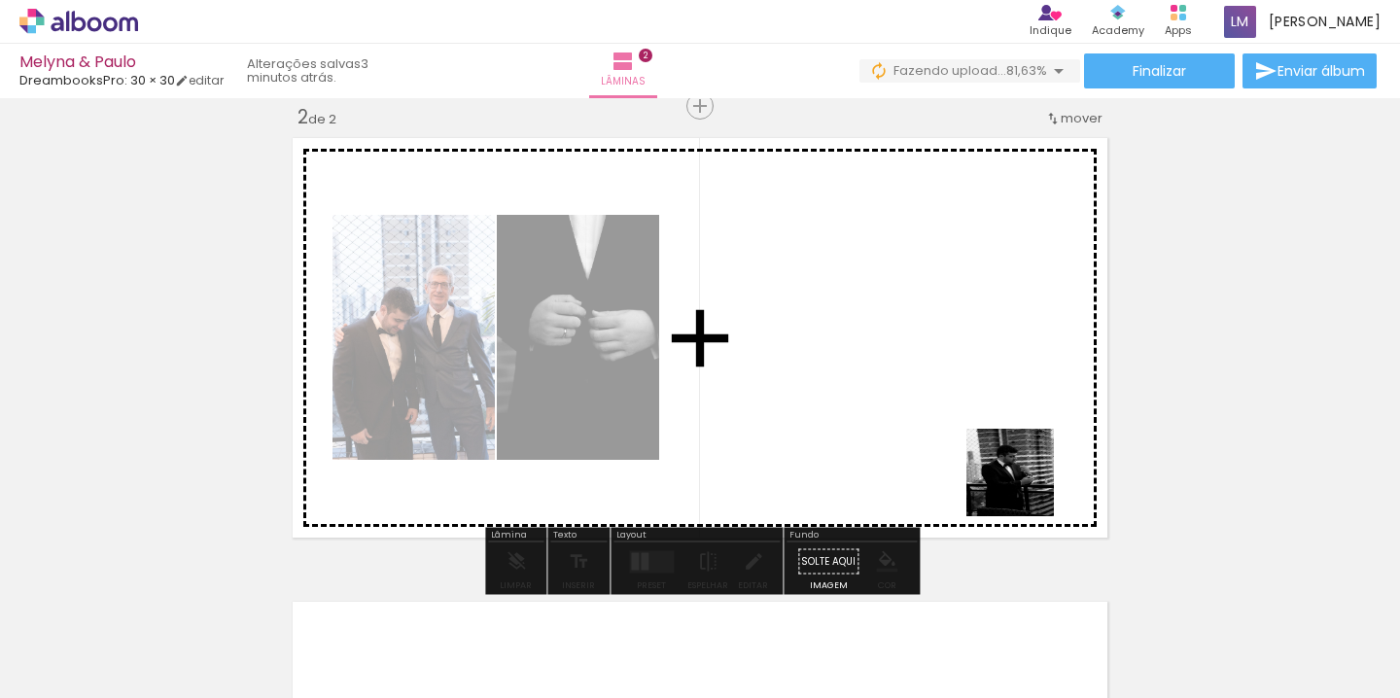
drag, startPoint x: 1068, startPoint y: 650, endPoint x: 994, endPoint y: 449, distance: 214.3
click at [994, 449] on quentale-workspace at bounding box center [700, 349] width 1400 height 698
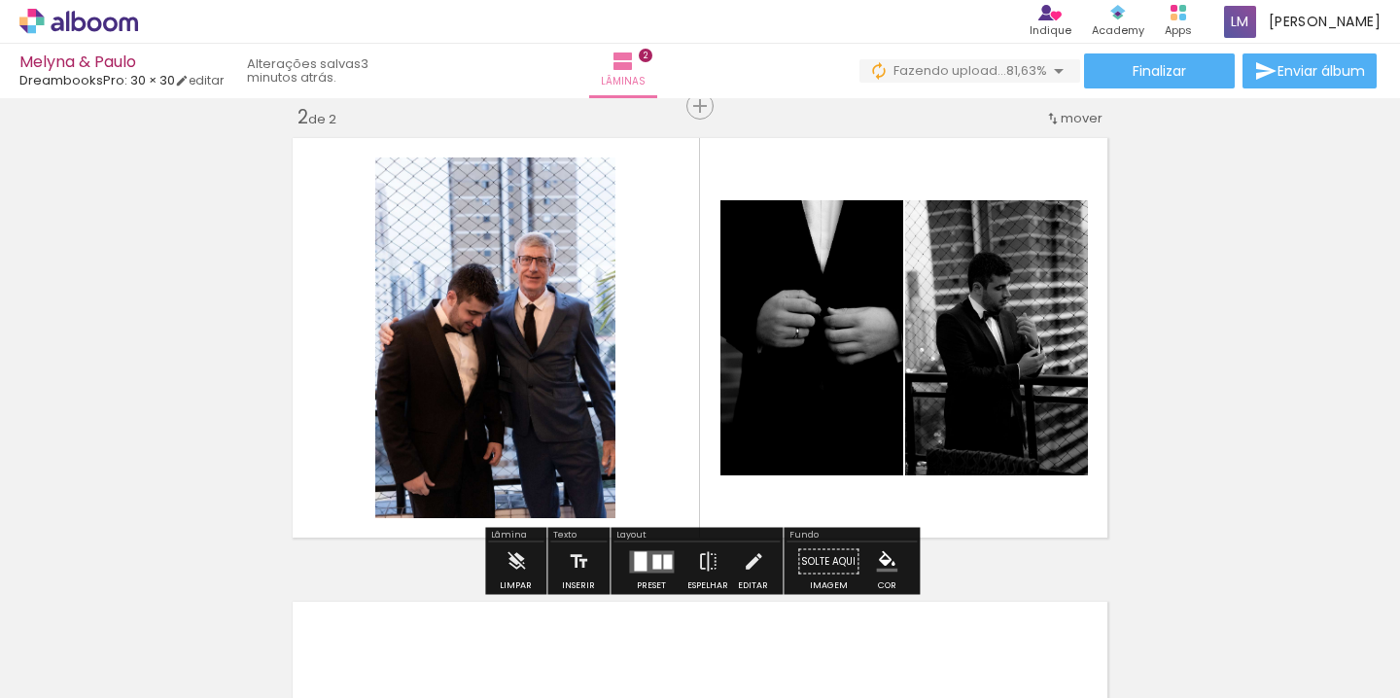
click at [643, 559] on quentale-layouter at bounding box center [651, 561] width 45 height 22
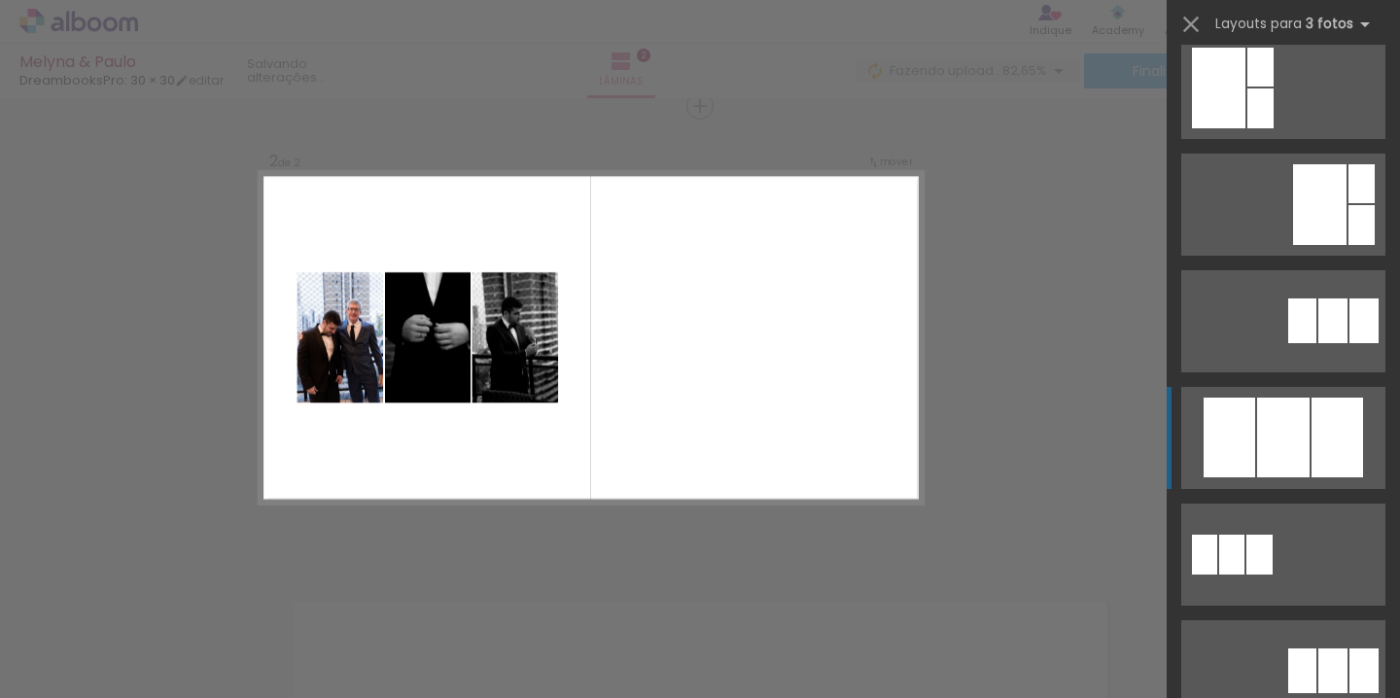
scroll to position [604, 0]
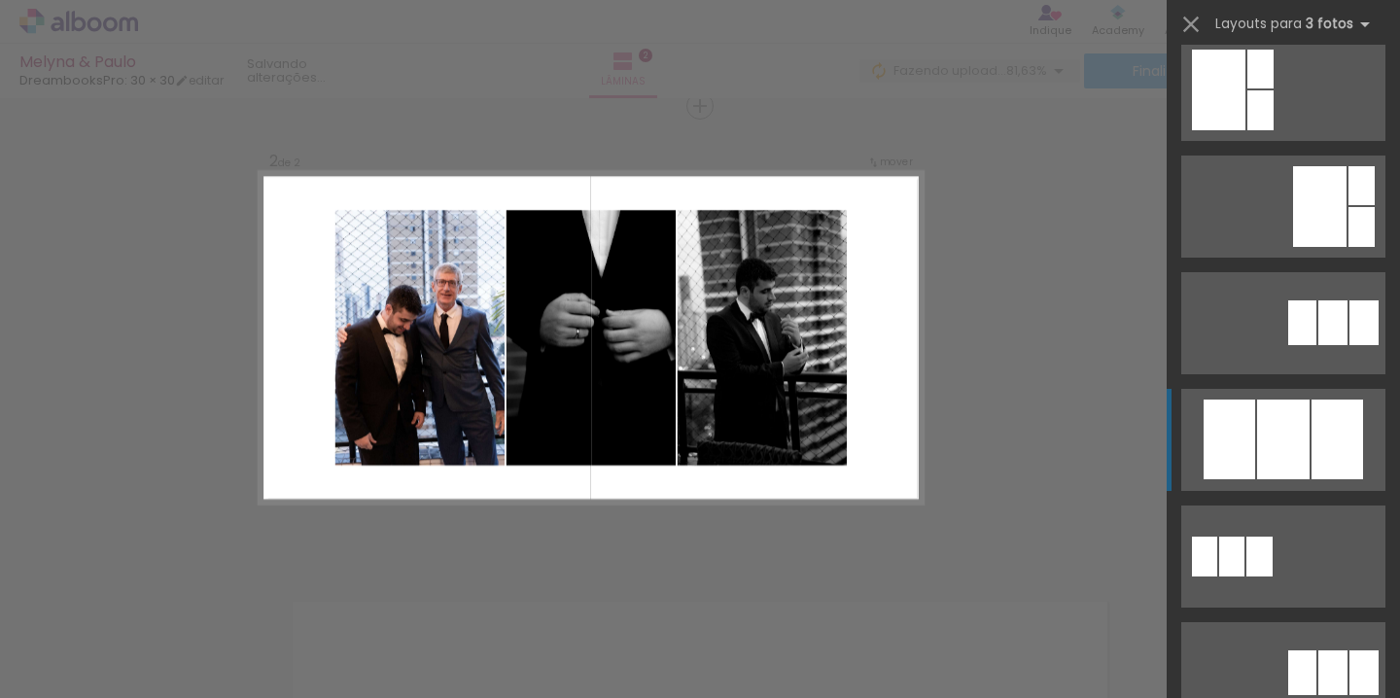
click at [1283, 424] on div at bounding box center [1283, 440] width 52 height 80
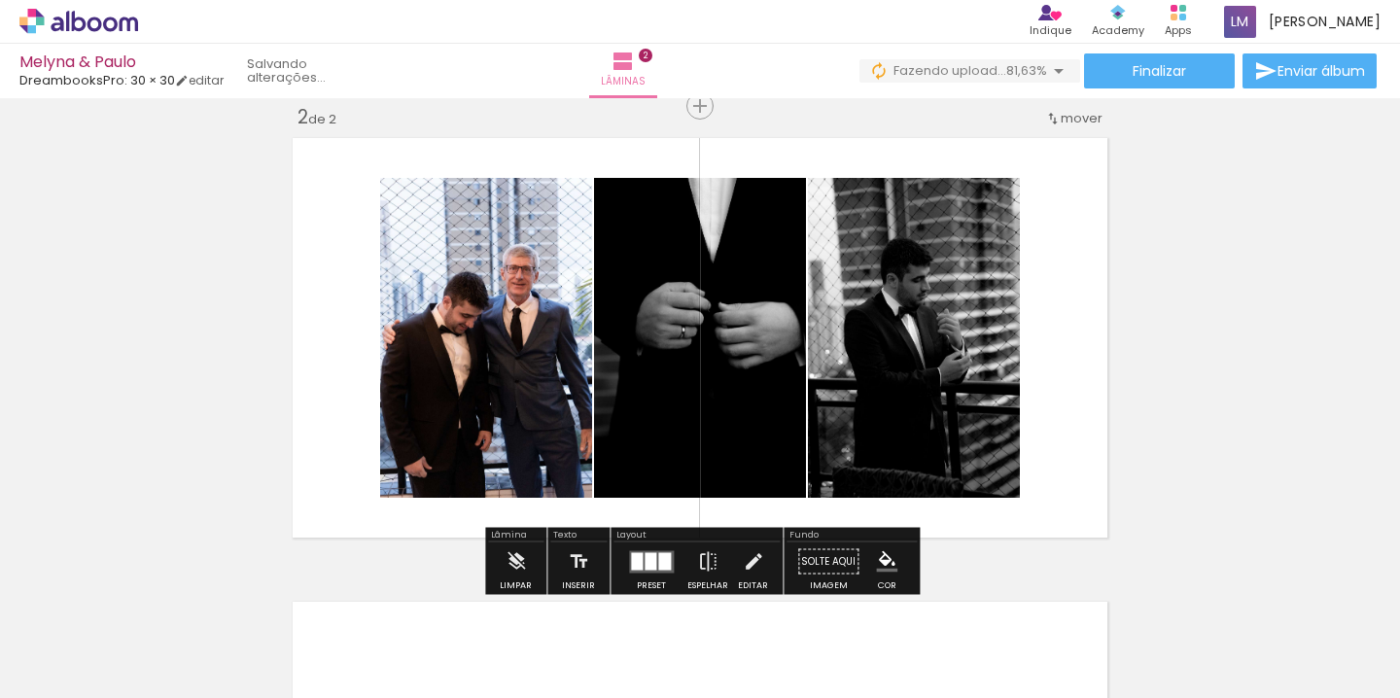
click at [1272, 428] on div "Inserir lâmina 1 de 2 Inserir lâmina 2 de 2" at bounding box center [700, 313] width 1400 height 1392
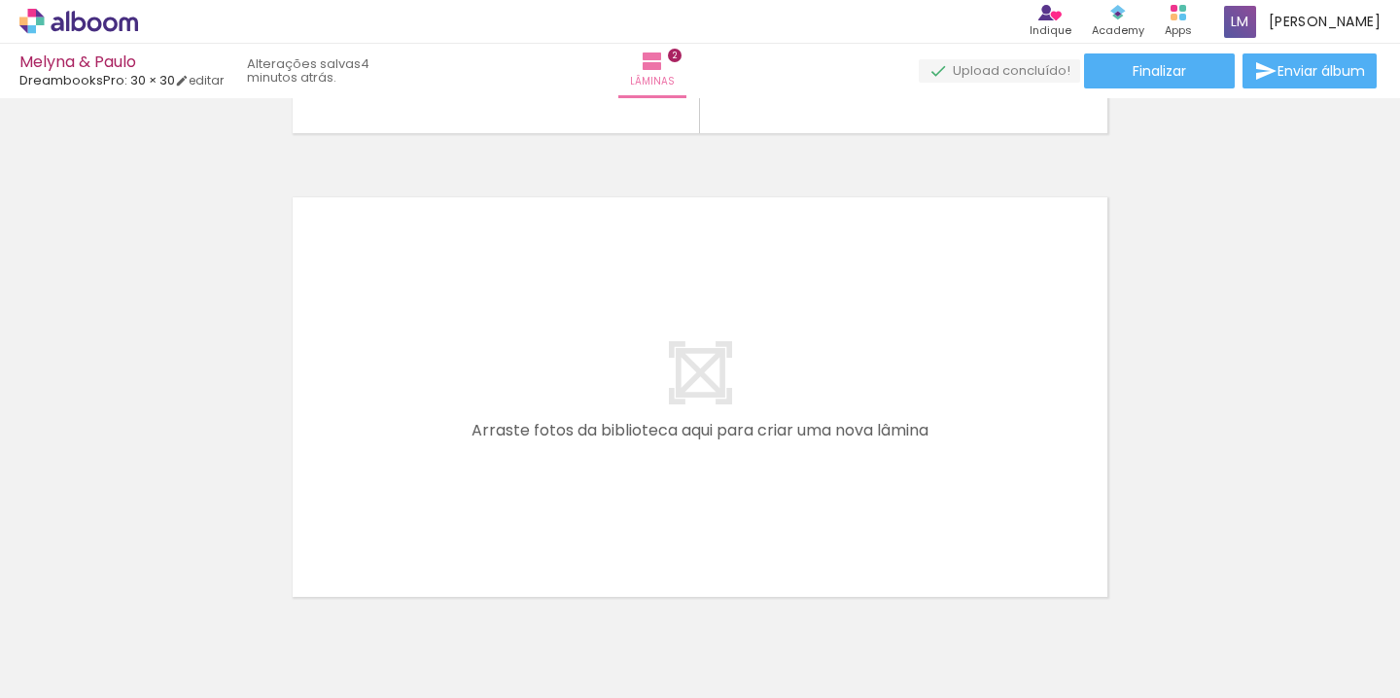
scroll to position [0, 611]
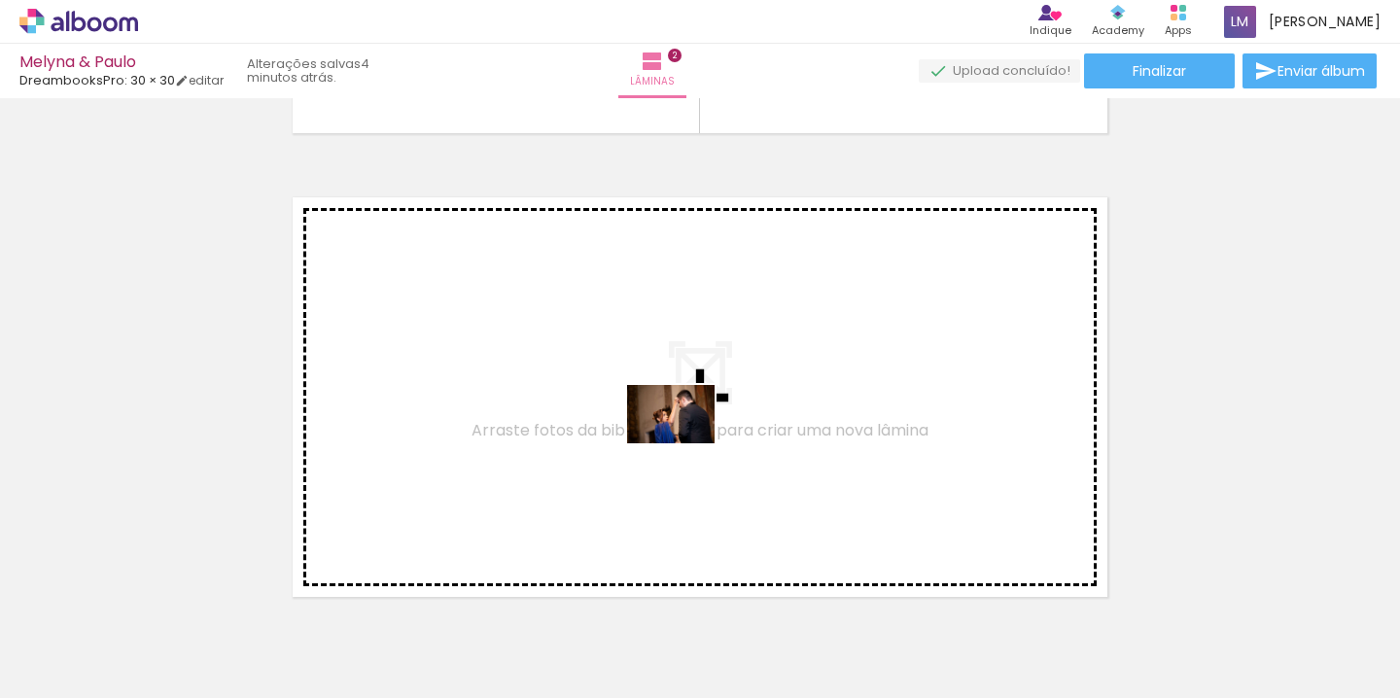
drag, startPoint x: 535, startPoint y: 626, endPoint x: 685, endPoint y: 443, distance: 236.8
click at [685, 443] on quentale-workspace at bounding box center [700, 349] width 1400 height 698
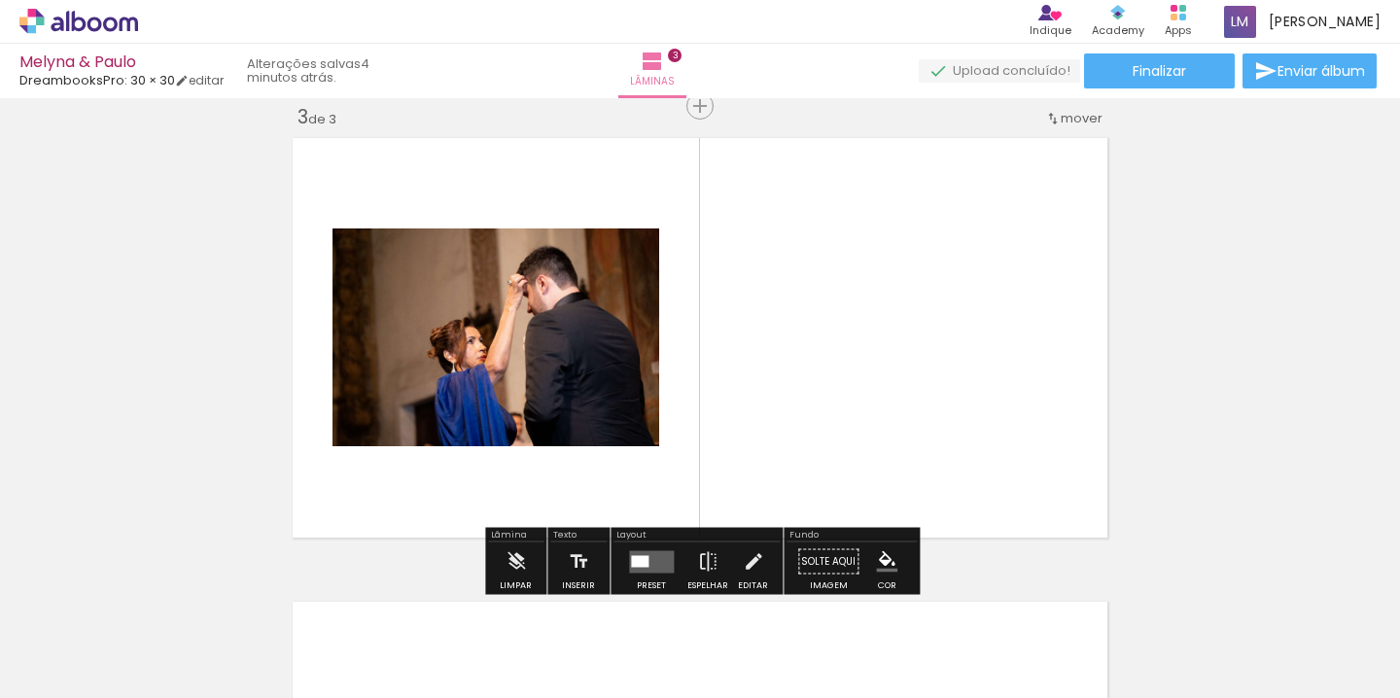
scroll to position [952, 0]
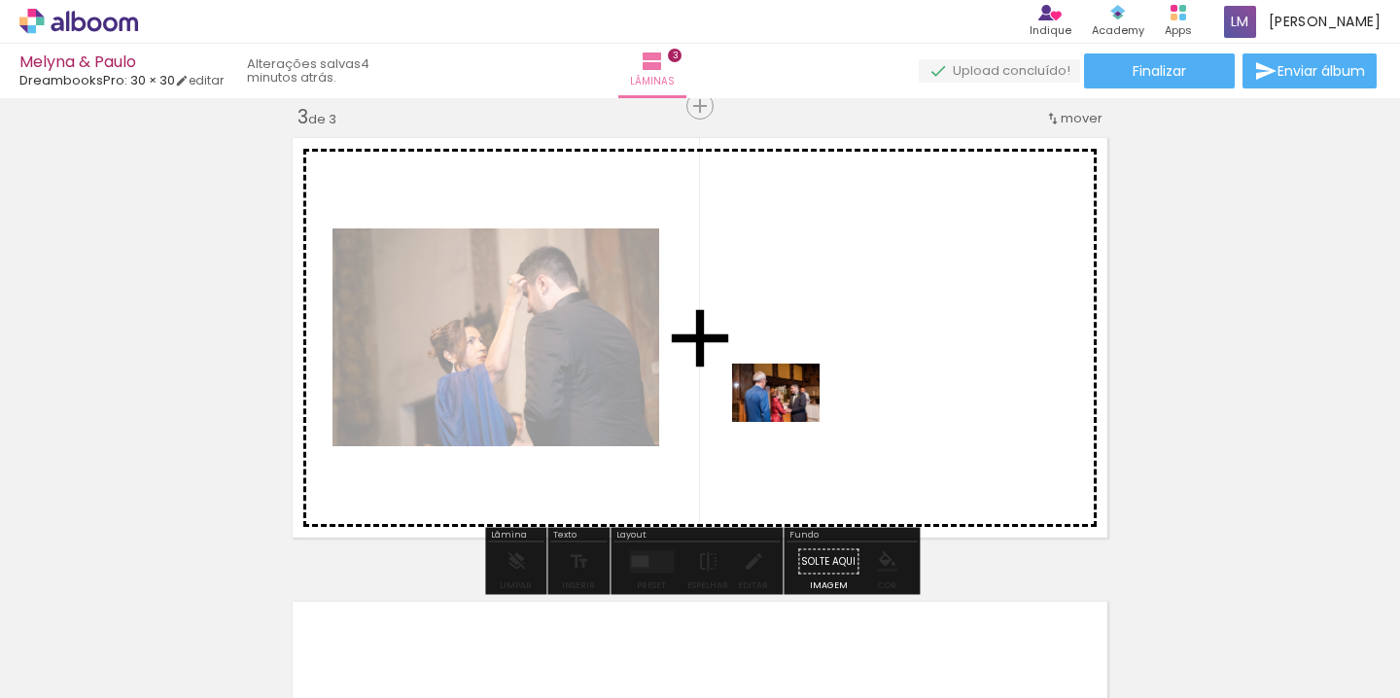
drag, startPoint x: 686, startPoint y: 639, endPoint x: 789, endPoint y: 422, distance: 240.0
click at [789, 422] on quentale-workspace at bounding box center [700, 349] width 1400 height 698
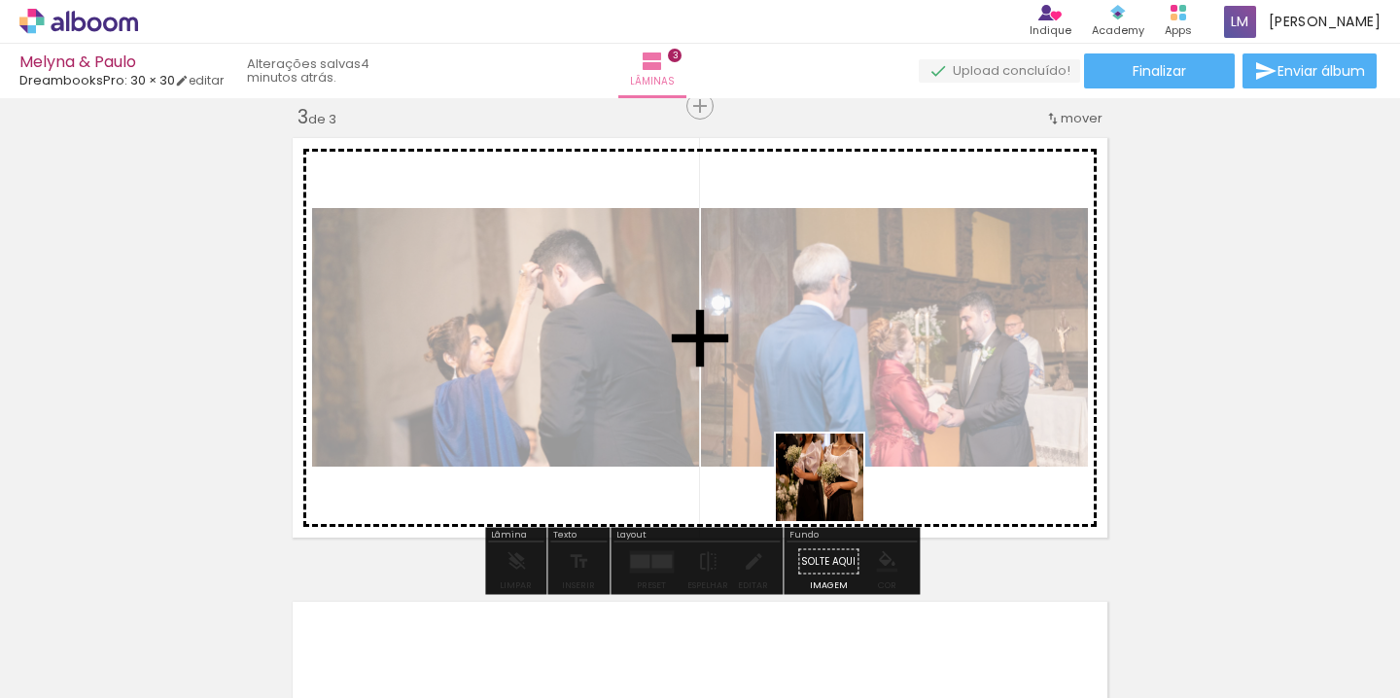
drag, startPoint x: 795, startPoint y: 651, endPoint x: 832, endPoint y: 491, distance: 164.6
click at [832, 490] on quentale-workspace at bounding box center [700, 349] width 1400 height 698
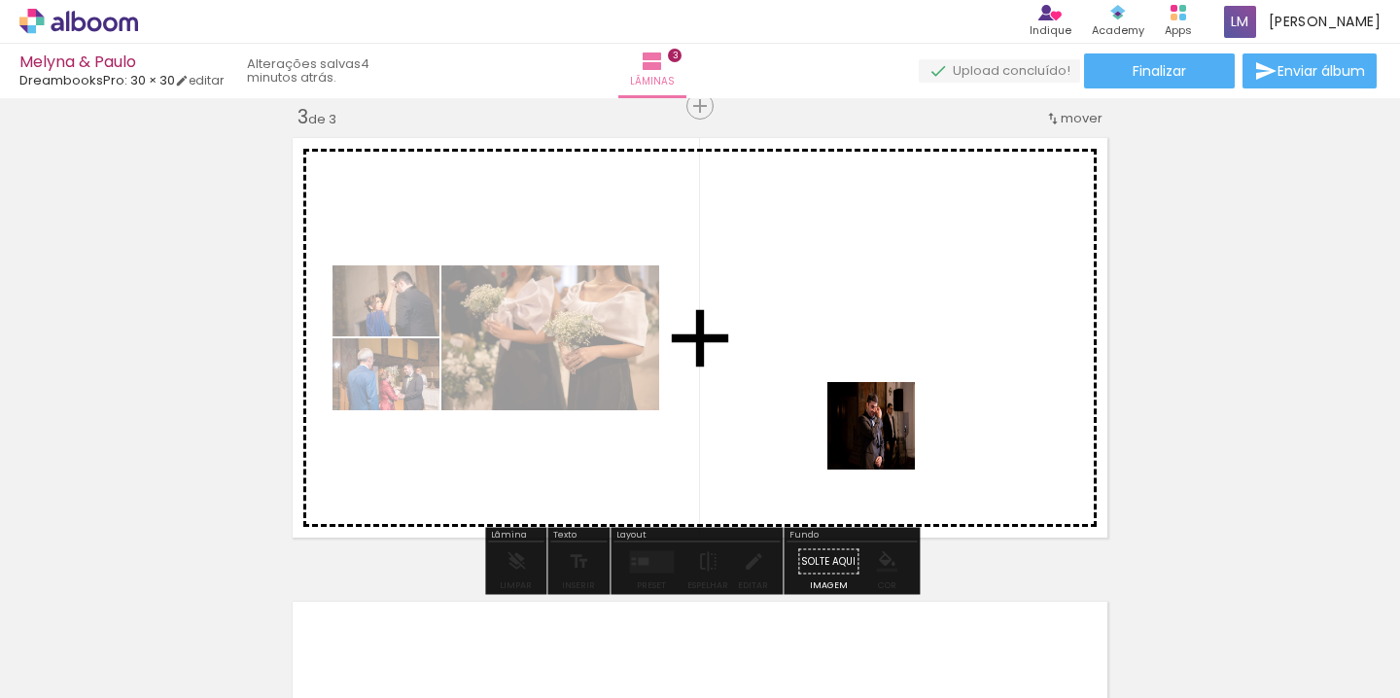
click at [879, 425] on quentale-workspace at bounding box center [700, 349] width 1400 height 698
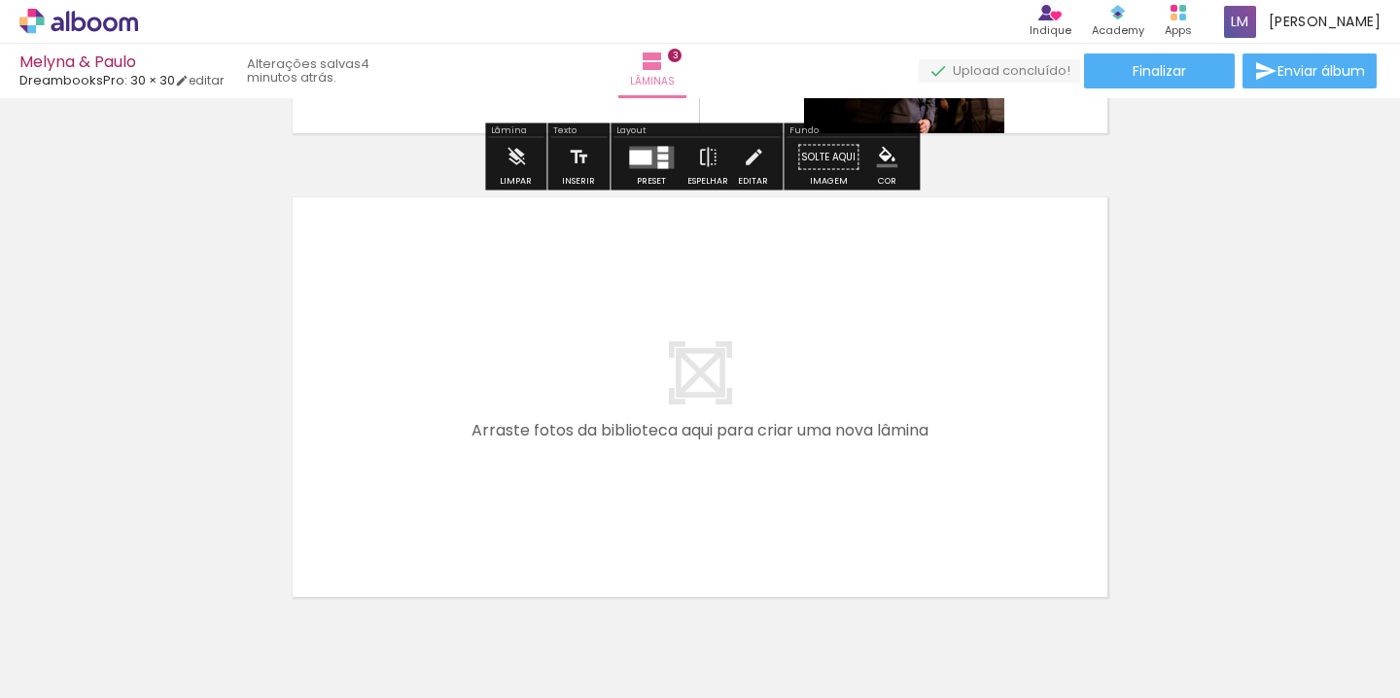
scroll to position [1376, 0]
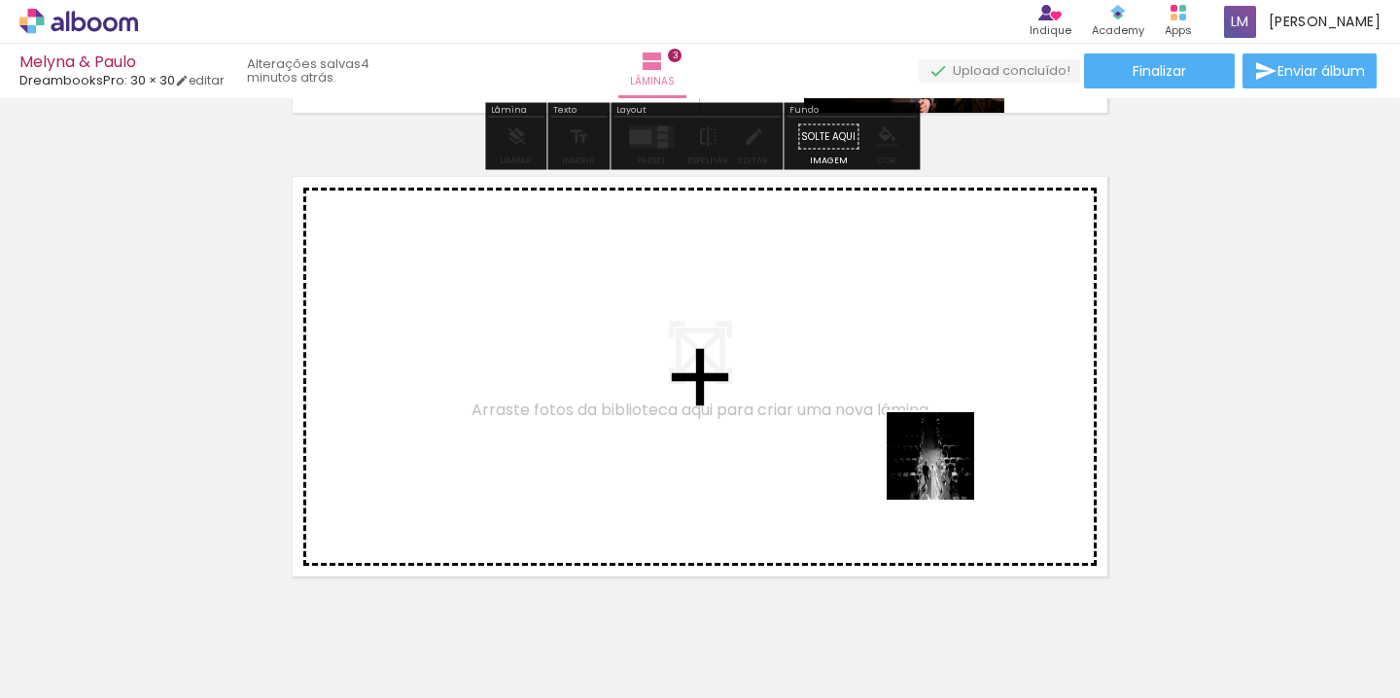
drag, startPoint x: 1007, startPoint y: 632, endPoint x: 916, endPoint y: 459, distance: 195.7
click at [916, 459] on quentale-workspace at bounding box center [700, 349] width 1400 height 698
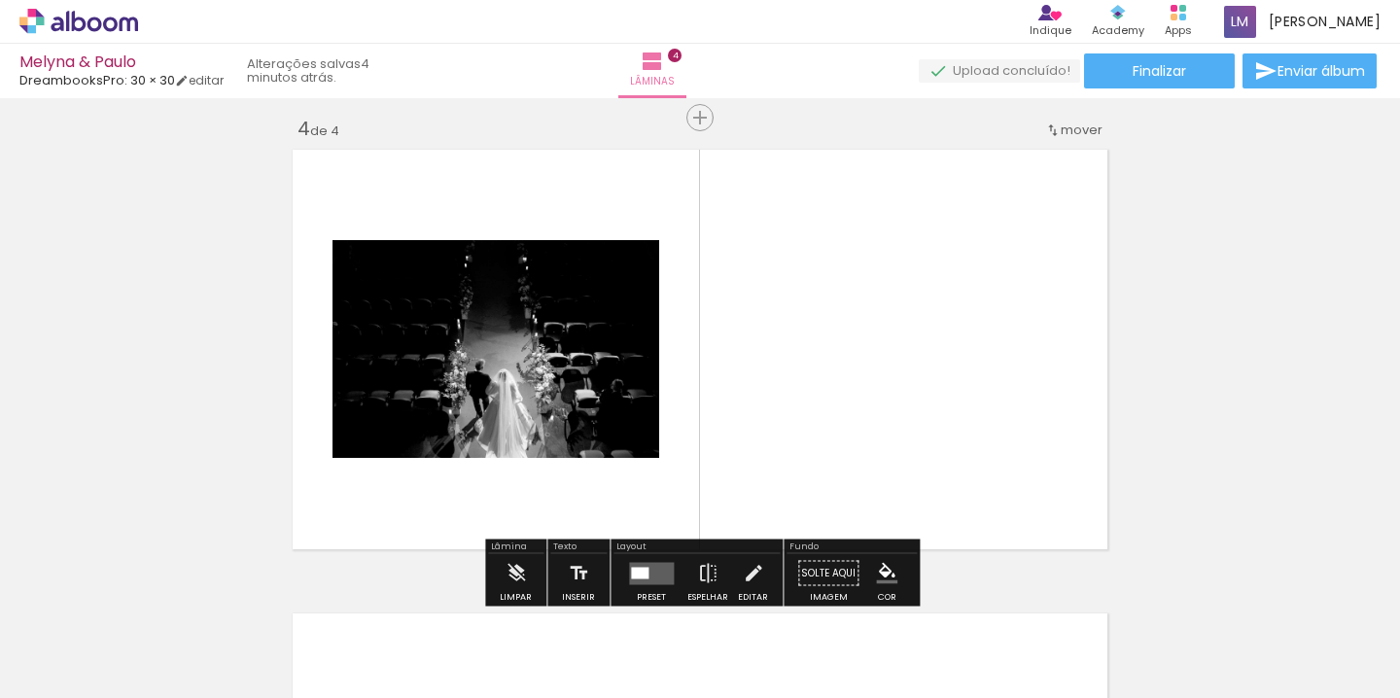
scroll to position [1415, 0]
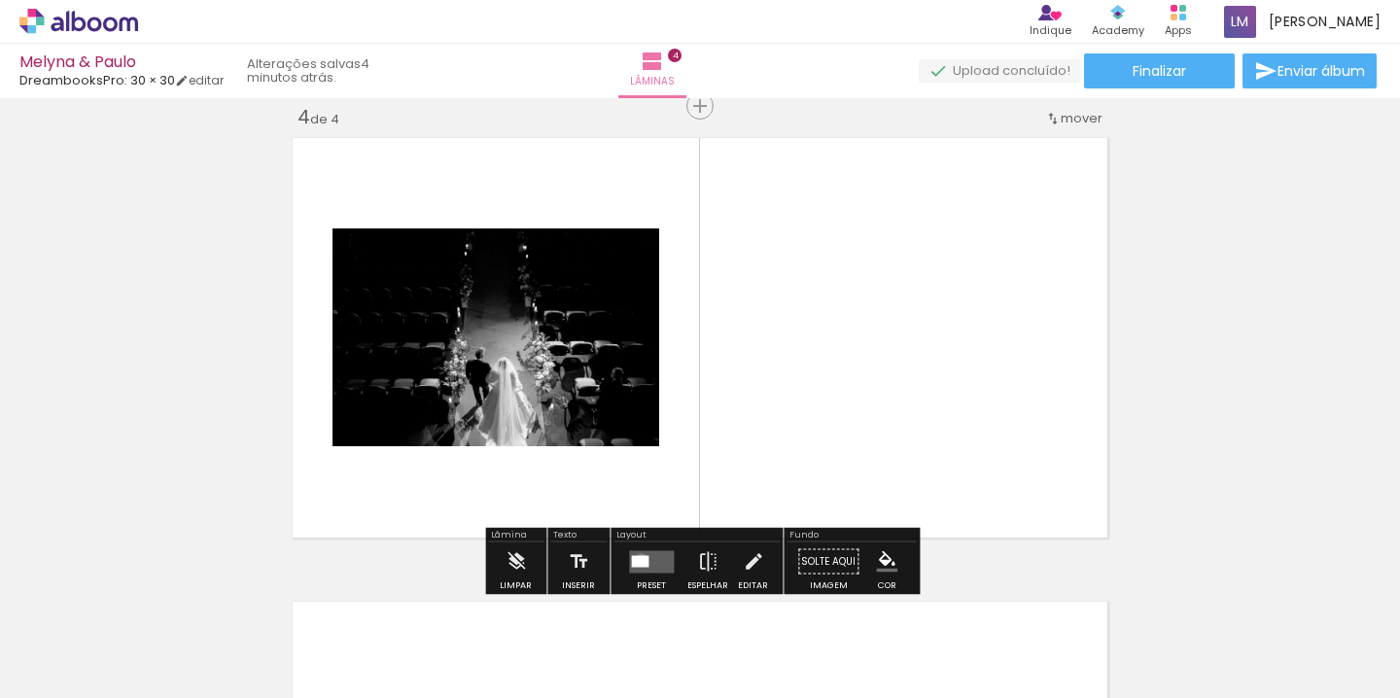
click at [637, 559] on div at bounding box center [639, 561] width 17 height 12
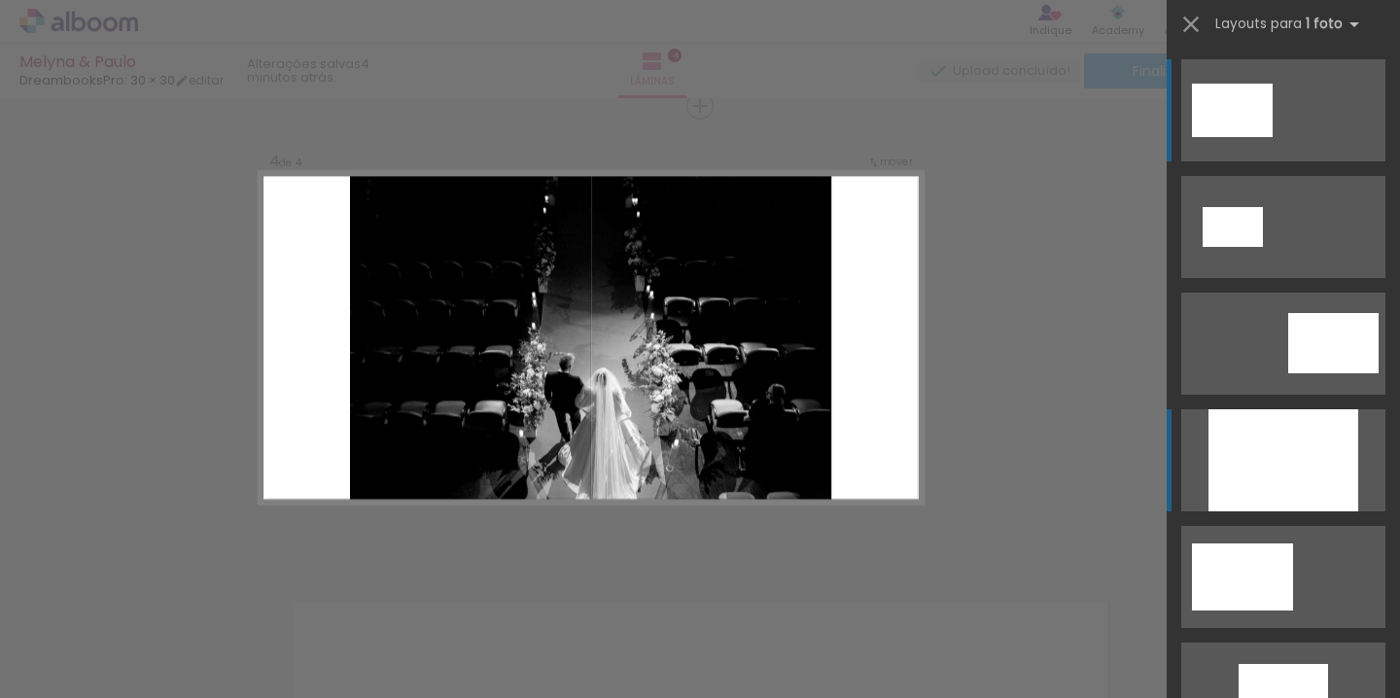
click at [1268, 467] on div at bounding box center [1283, 460] width 150 height 102
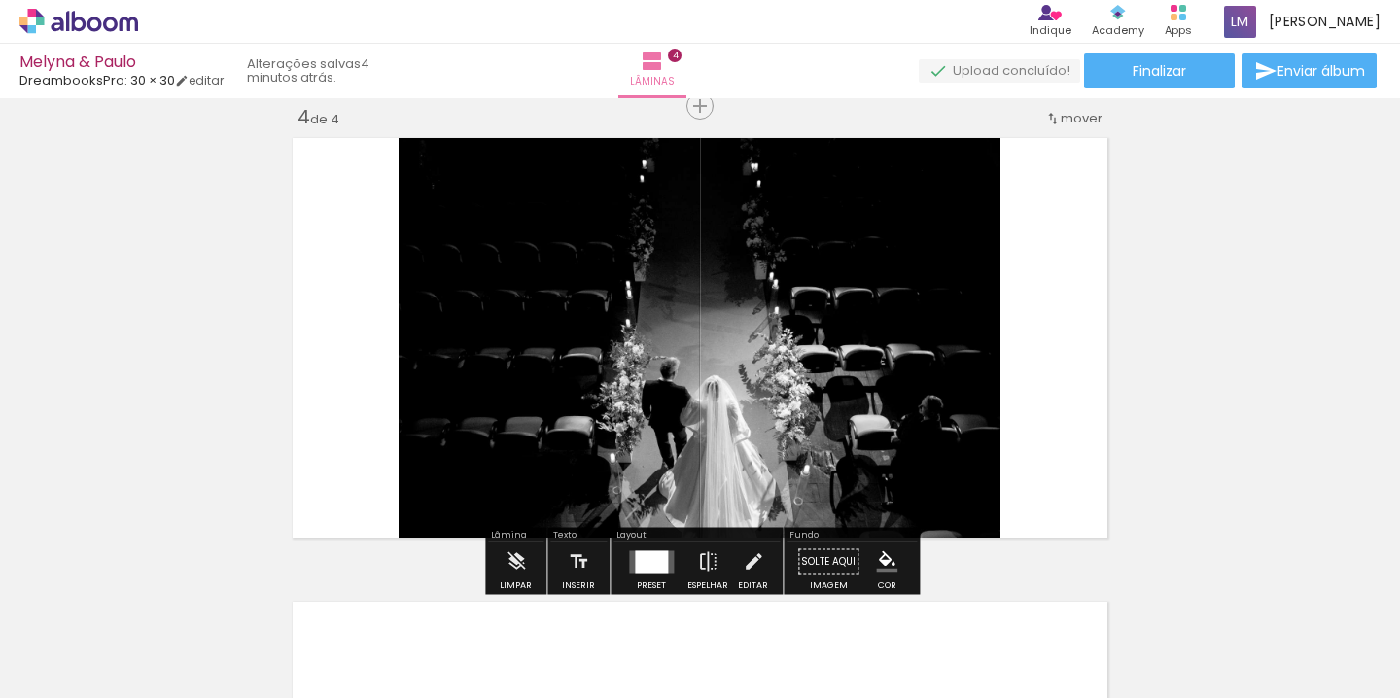
click at [646, 570] on div at bounding box center [651, 561] width 33 height 22
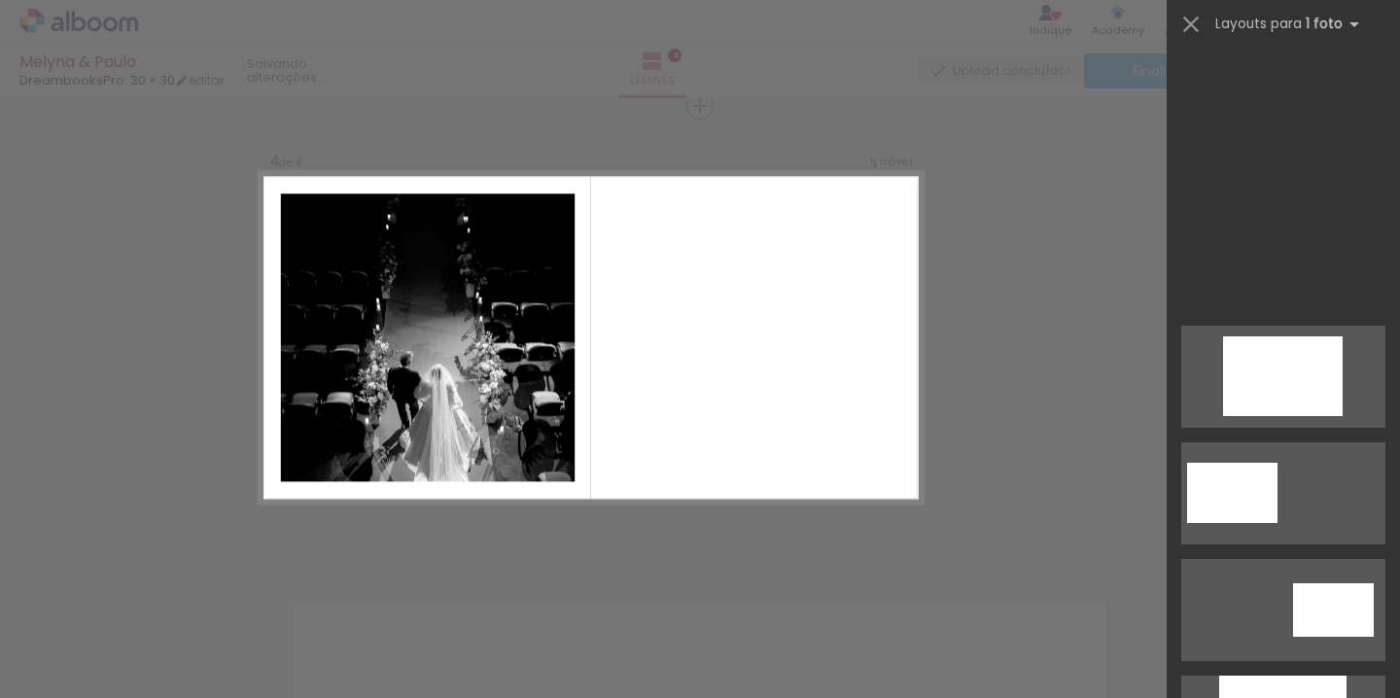
scroll to position [1205, 0]
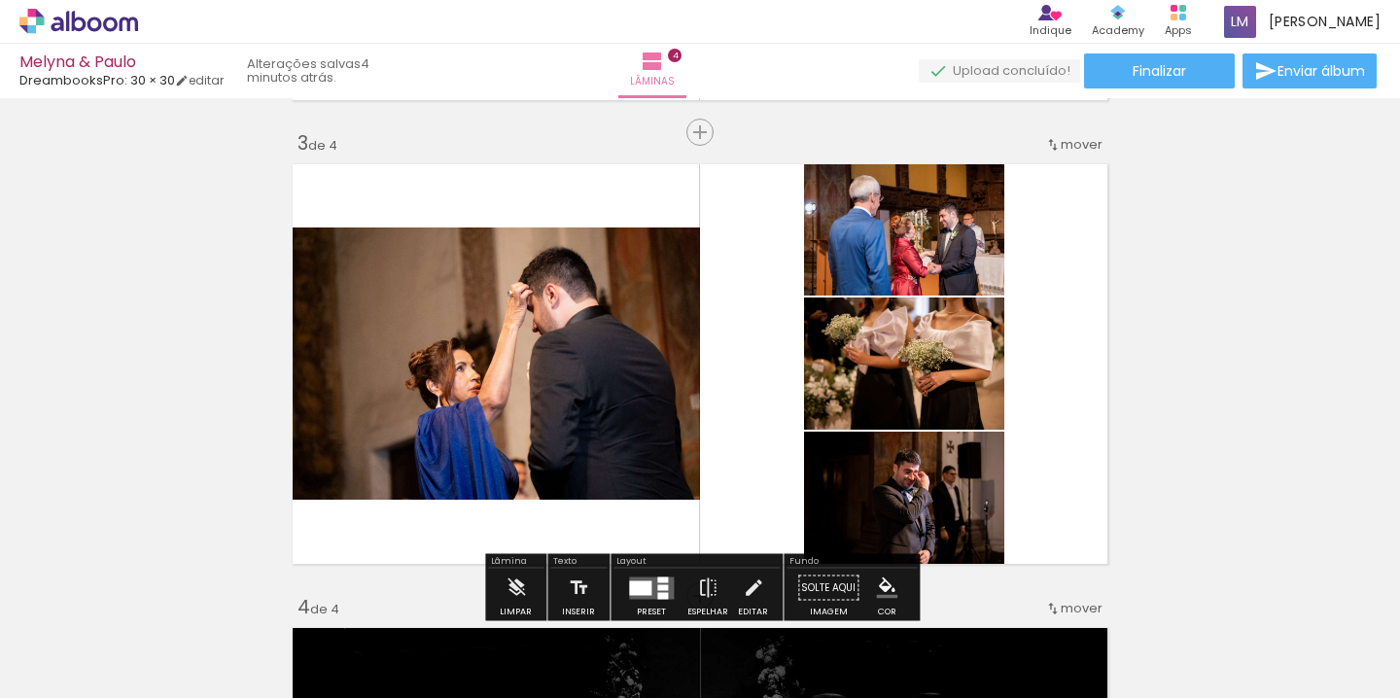
scroll to position [924, 0]
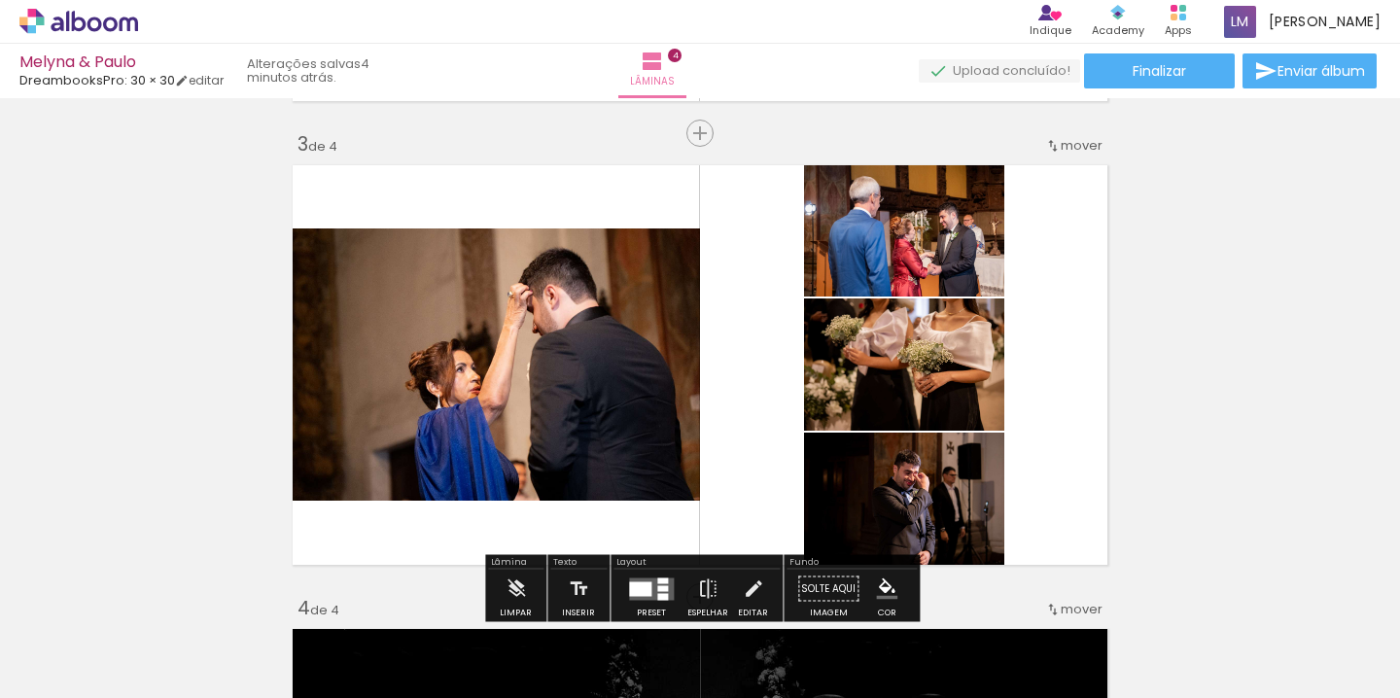
click at [1174, 336] on div "Inserir lâmina 1 de 4 Inserir lâmina 2 de 4 Inserir lâmina 3 de 4 Inserir lâmin…" at bounding box center [700, 340] width 1400 height 2319
click at [1013, 365] on quentale-layouter at bounding box center [700, 364] width 830 height 415
click at [728, 401] on quentale-layouter at bounding box center [700, 364] width 830 height 415
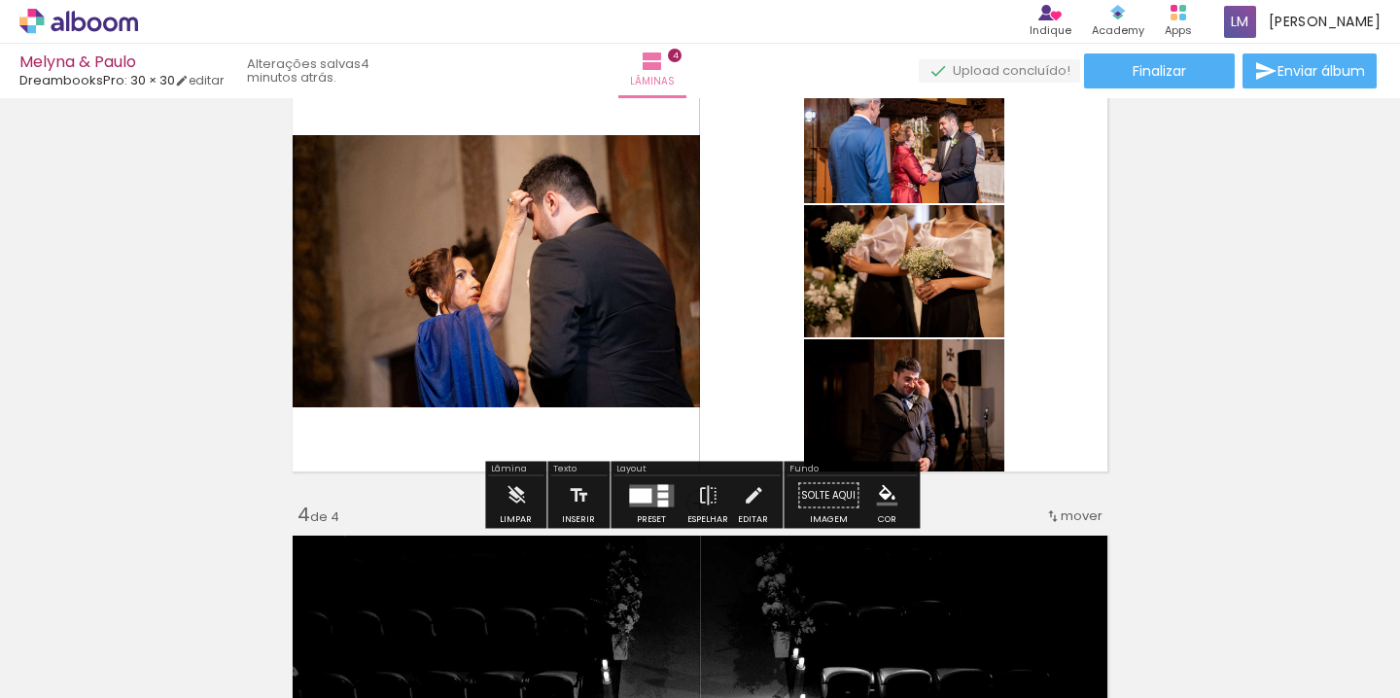
scroll to position [1038, 0]
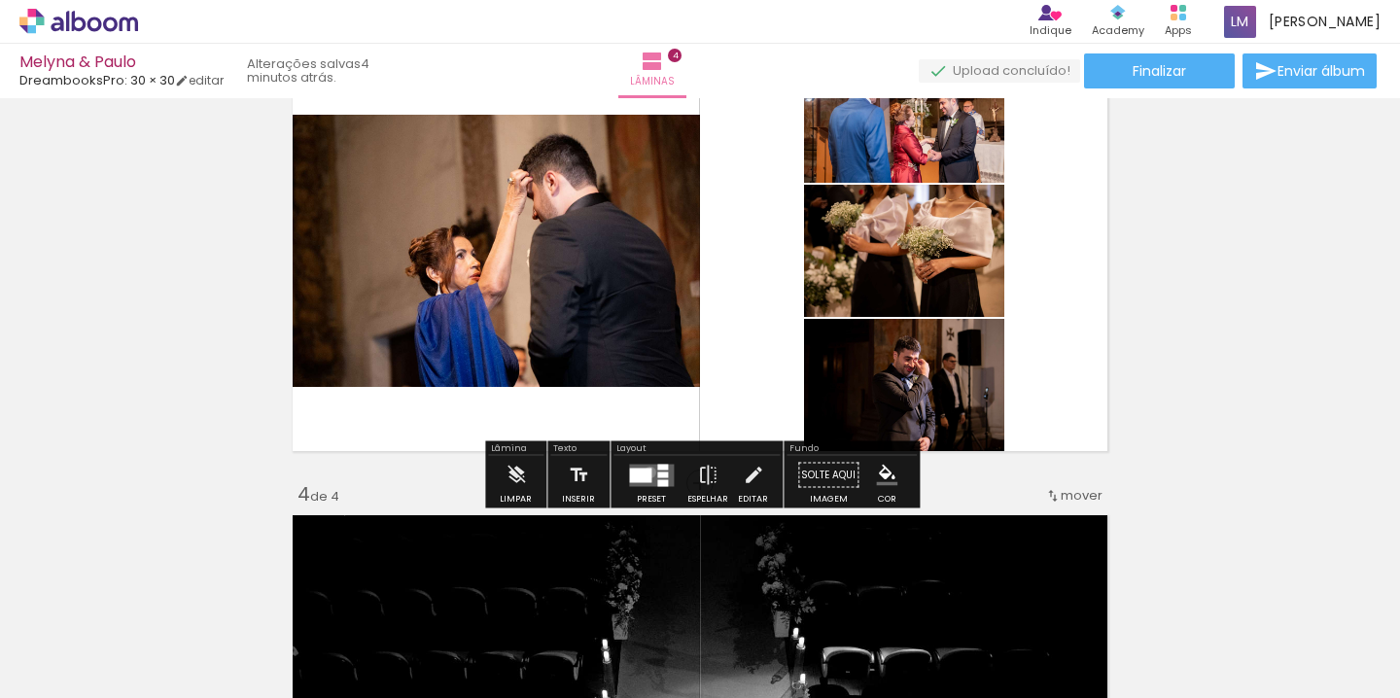
click at [645, 471] on div at bounding box center [640, 475] width 22 height 15
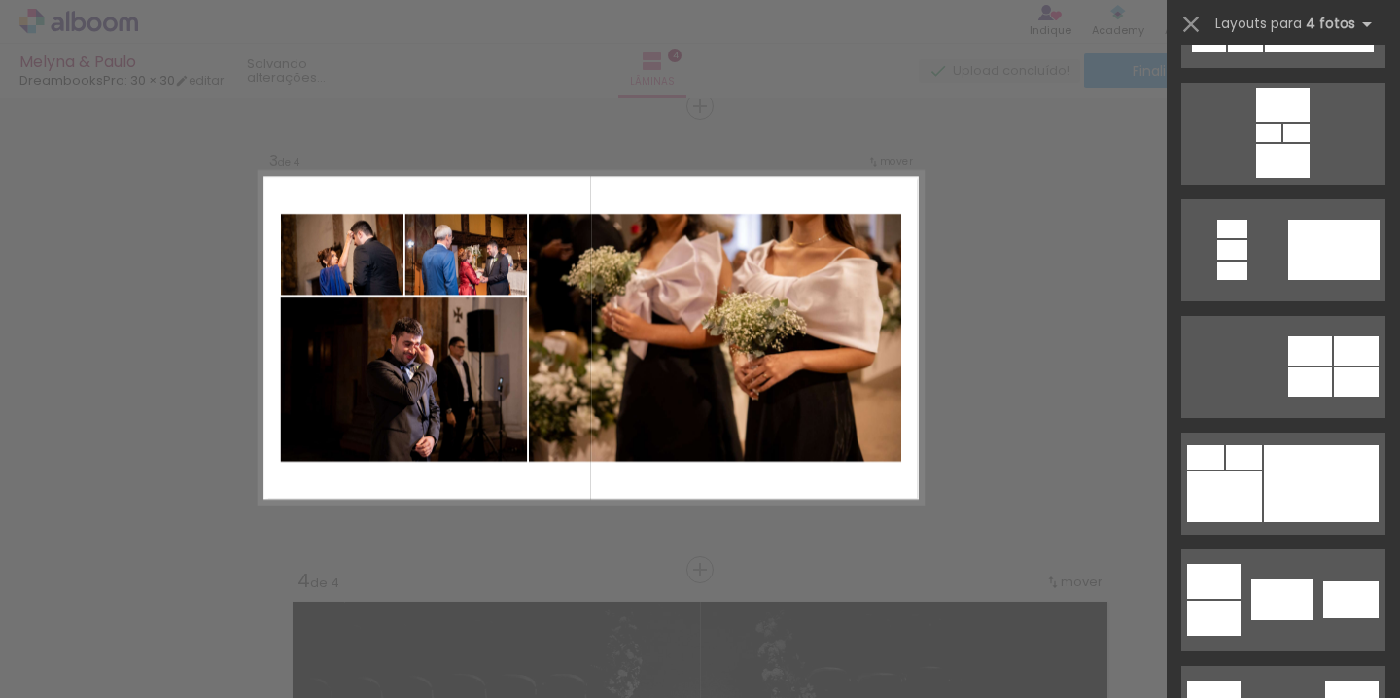
scroll to position [0, 0]
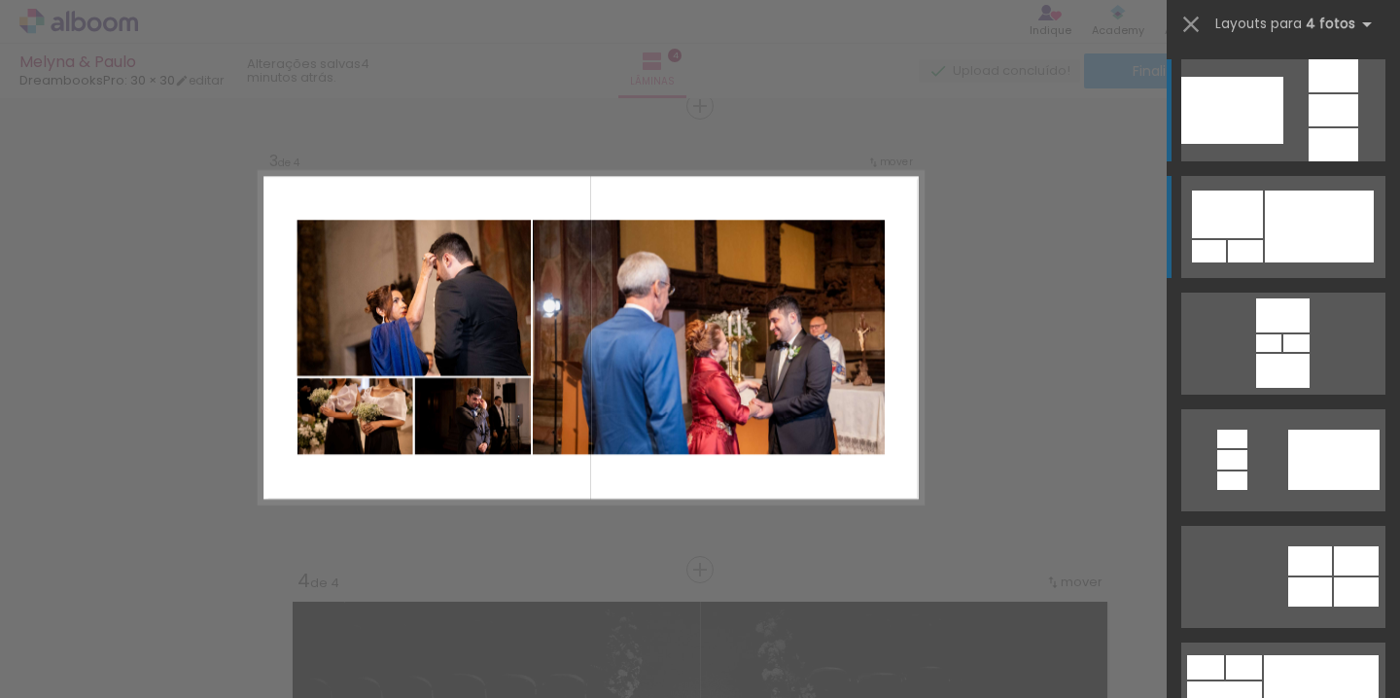
click at [1258, 217] on div at bounding box center [1227, 215] width 71 height 48
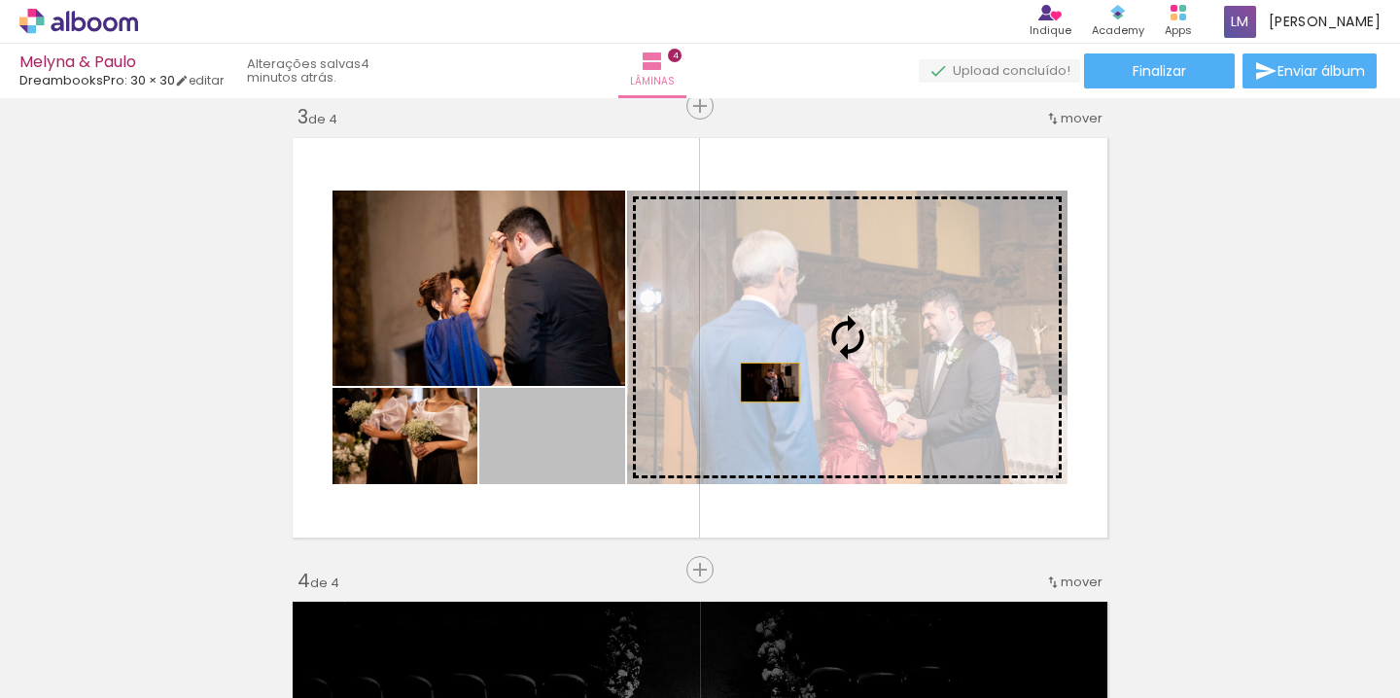
drag, startPoint x: 602, startPoint y: 439, endPoint x: 773, endPoint y: 382, distance: 180.4
click at [0, 0] on slot at bounding box center [0, 0] width 0 height 0
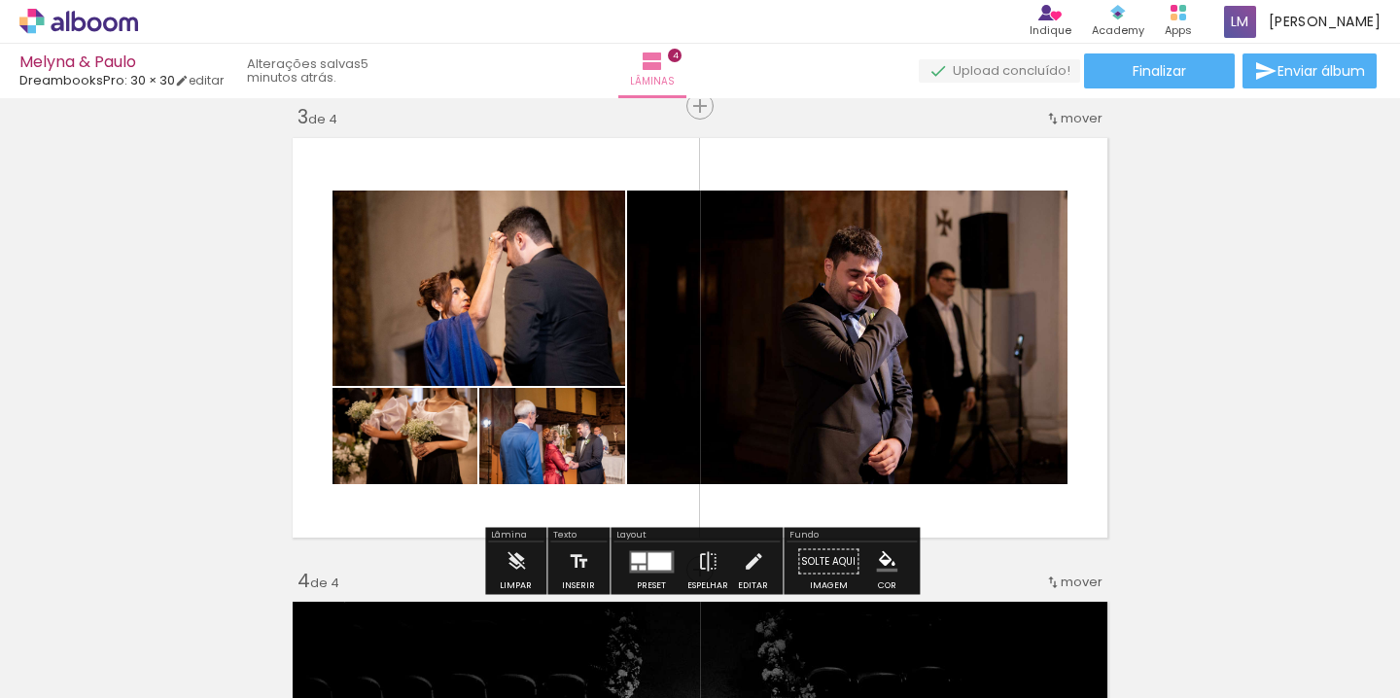
click at [1210, 296] on div "Inserir lâmina 1 de 4 Inserir lâmina 2 de 4 Inserir lâmina 3 de 4 Inserir lâmin…" at bounding box center [700, 312] width 1400 height 2319
click at [1185, 440] on div "Inserir lâmina 1 de 4 Inserir lâmina 2 de 4 Inserir lâmina 3 de 4 Inserir lâmin…" at bounding box center [700, 312] width 1400 height 2319
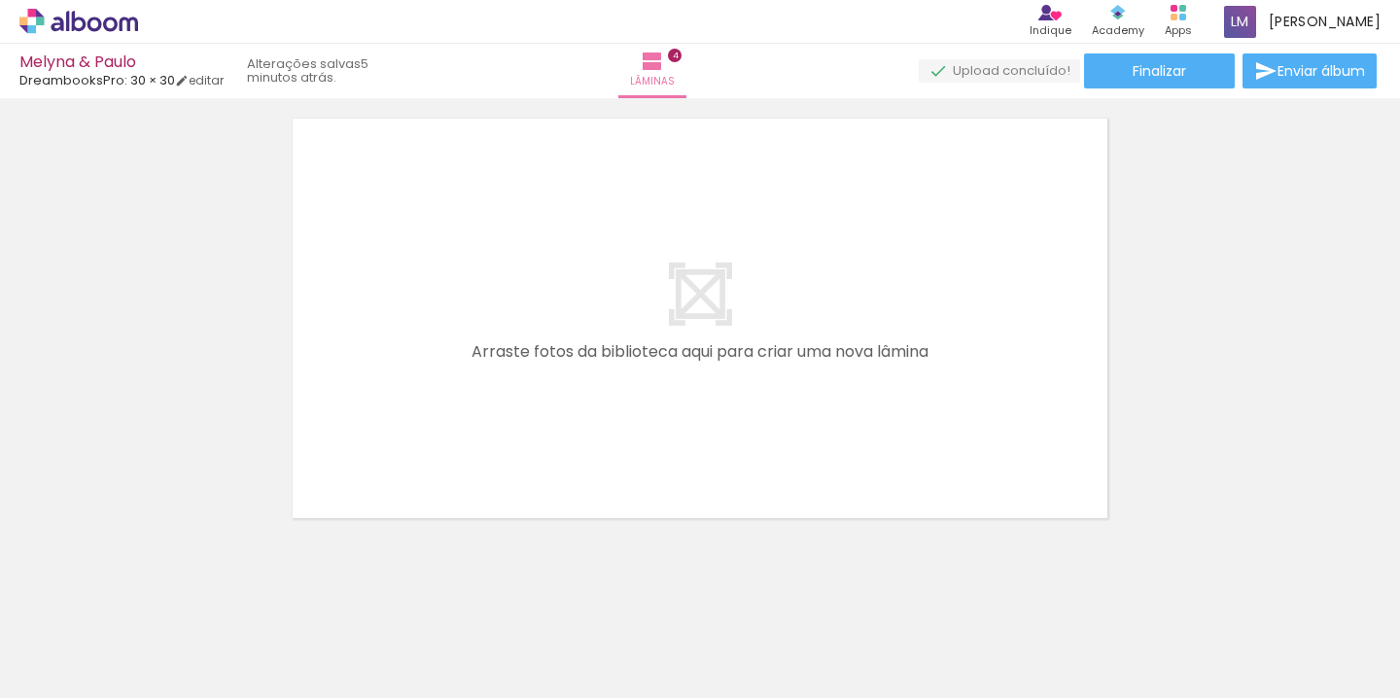
scroll to position [0, 780]
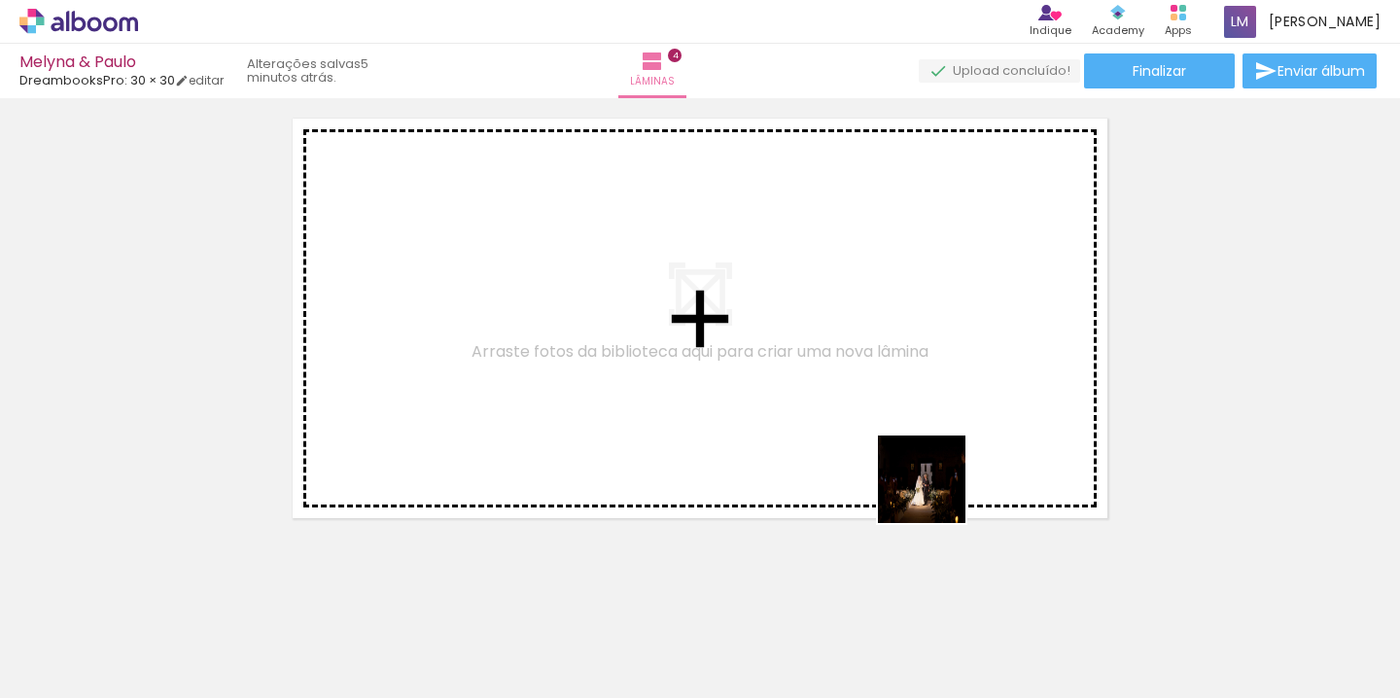
drag, startPoint x: 932, startPoint y: 653, endPoint x: 931, endPoint y: 438, distance: 214.8
click at [932, 436] on quentale-workspace at bounding box center [700, 349] width 1400 height 698
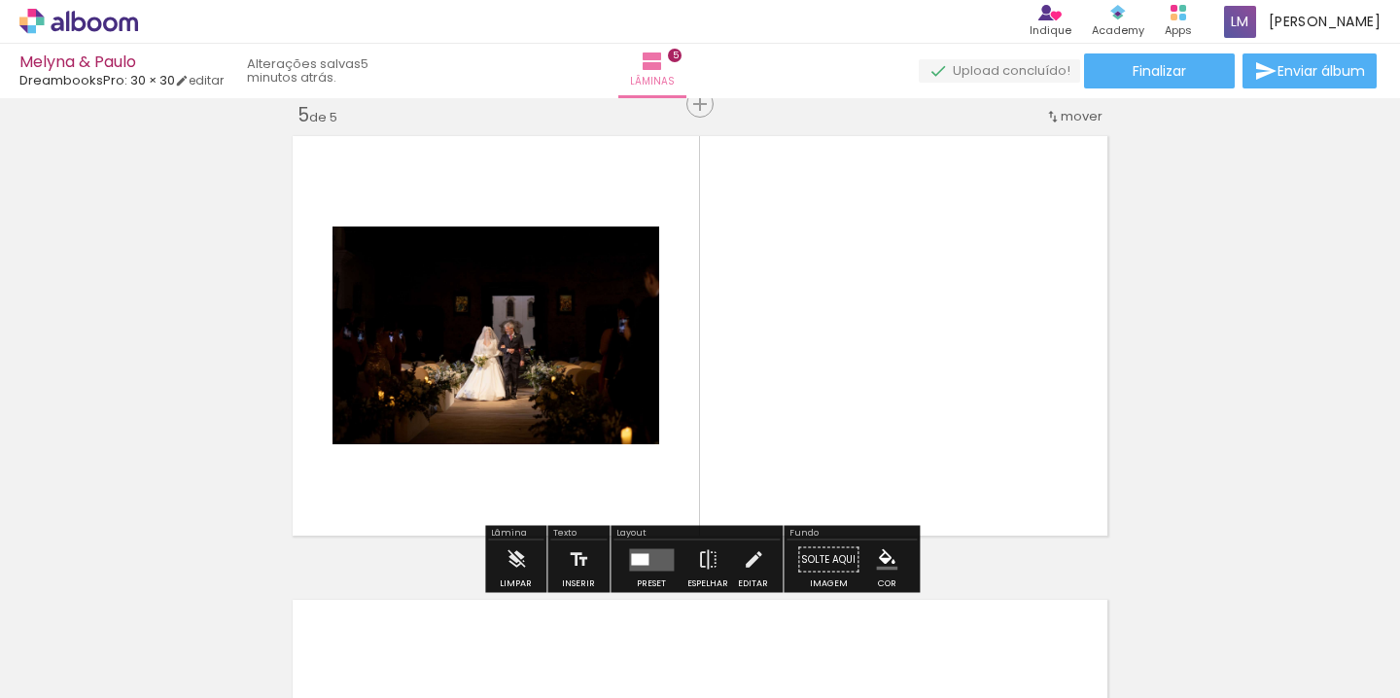
scroll to position [1879, 0]
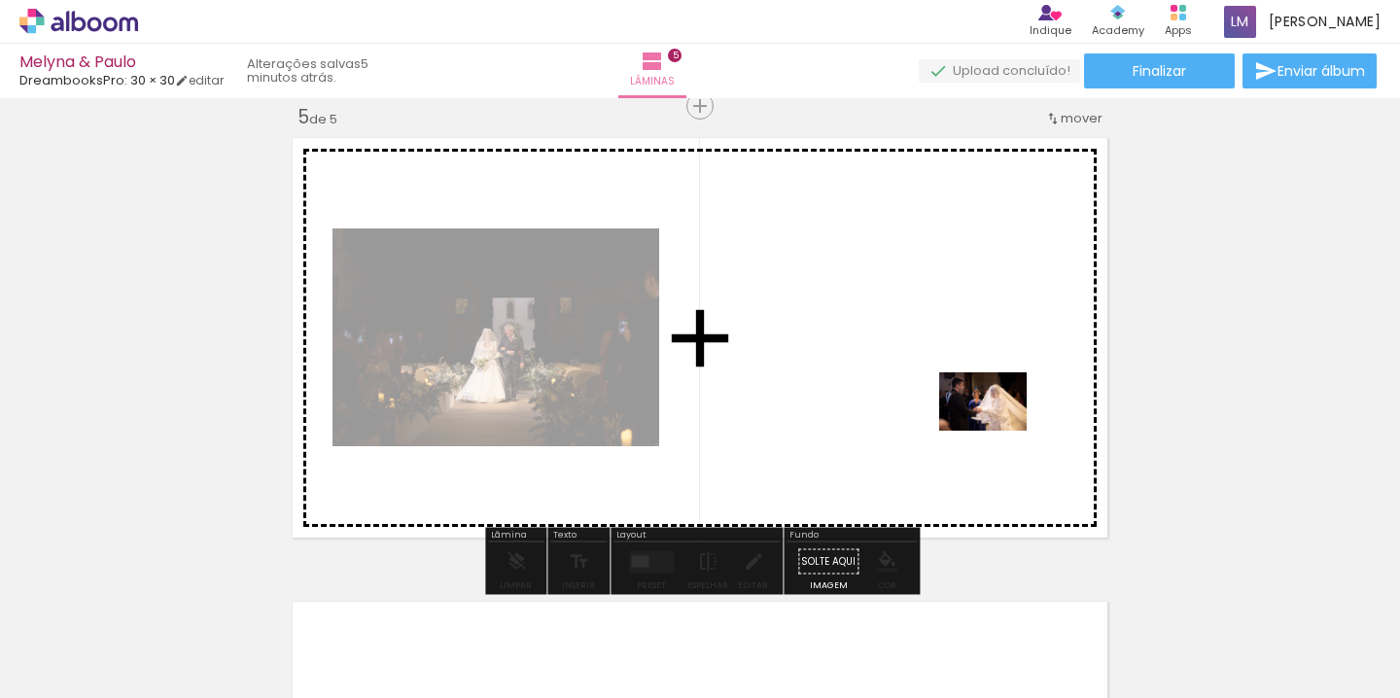
drag, startPoint x: 1042, startPoint y: 639, endPoint x: 995, endPoint y: 432, distance: 212.2
click at [995, 432] on quentale-workspace at bounding box center [700, 349] width 1400 height 698
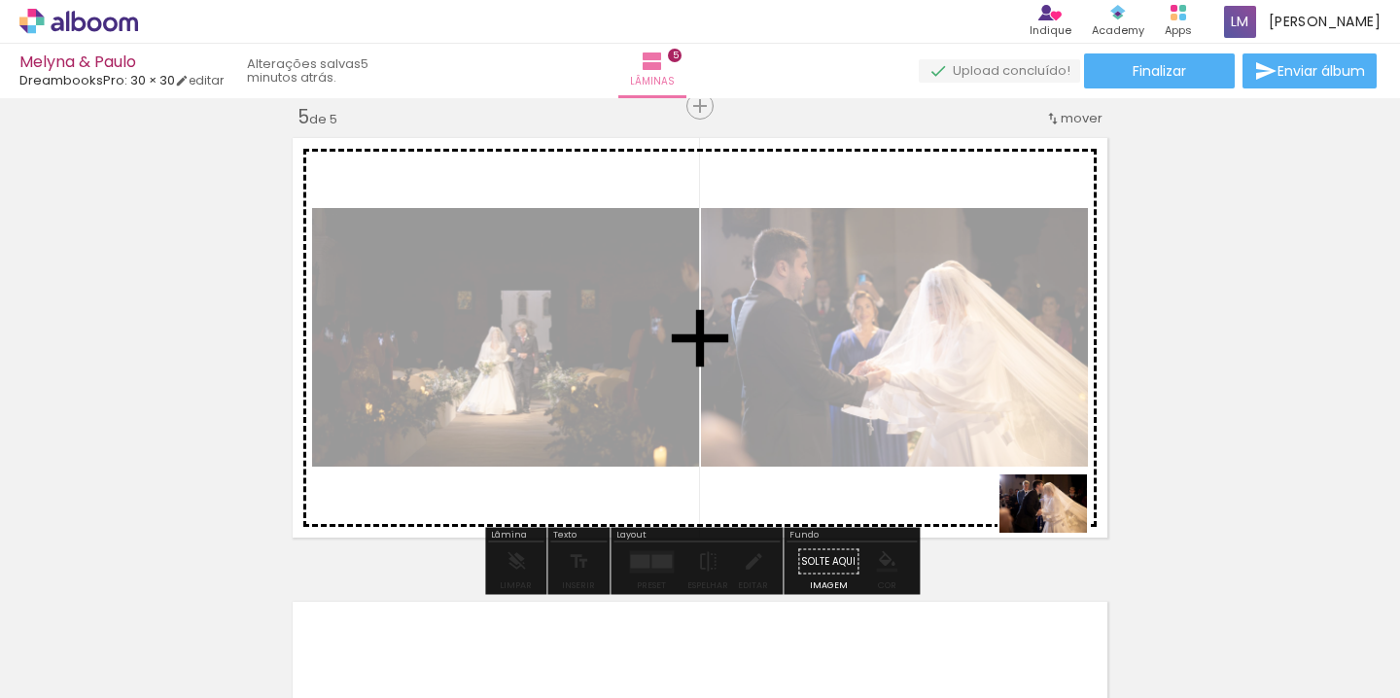
drag, startPoint x: 1160, startPoint y: 635, endPoint x: 1040, endPoint y: 518, distance: 167.0
click at [1040, 518] on quentale-workspace at bounding box center [700, 349] width 1400 height 698
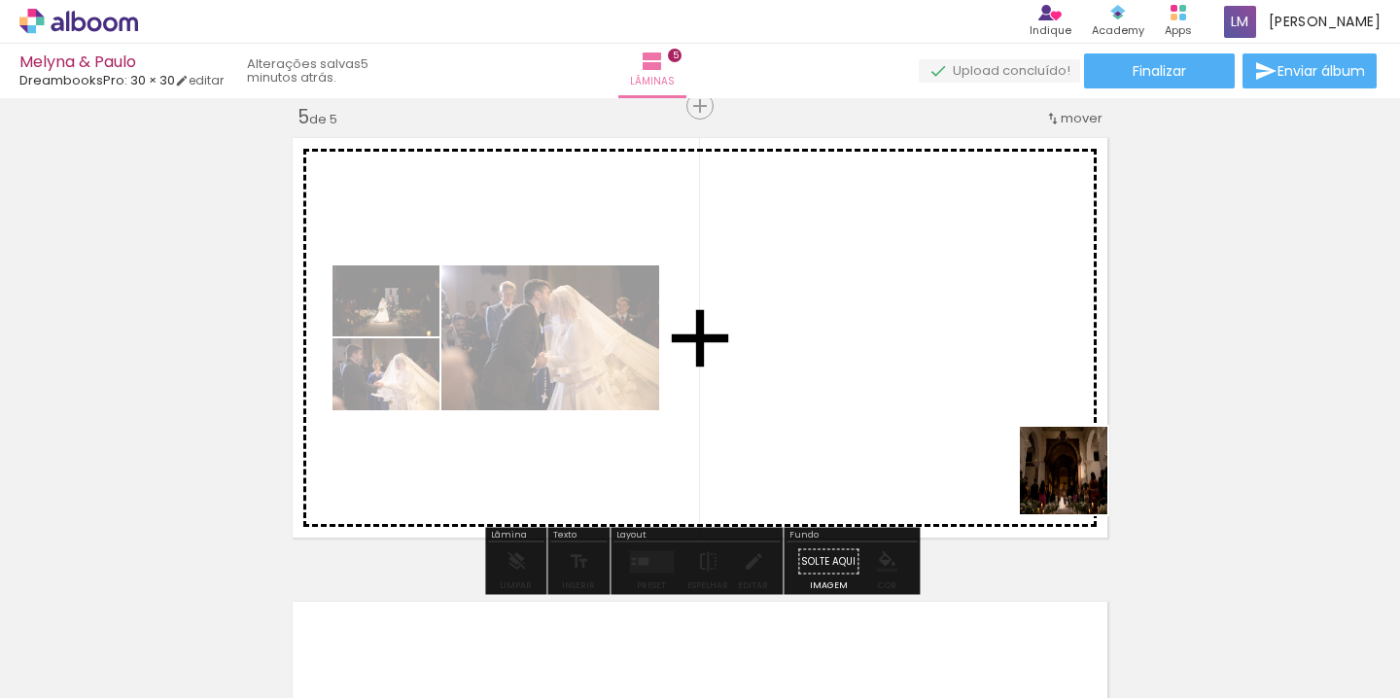
drag, startPoint x: 1261, startPoint y: 650, endPoint x: 1025, endPoint y: 458, distance: 304.7
click at [1025, 458] on quentale-workspace at bounding box center [700, 349] width 1400 height 698
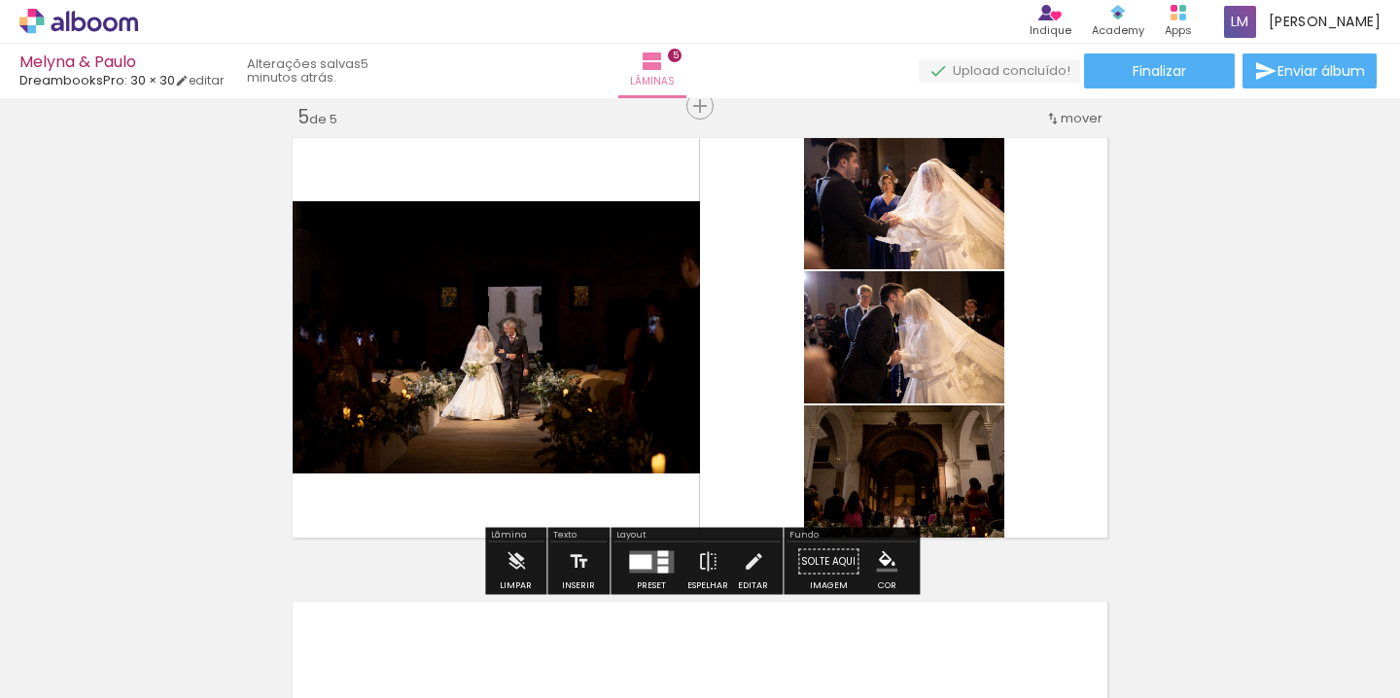
scroll to position [0, 1219]
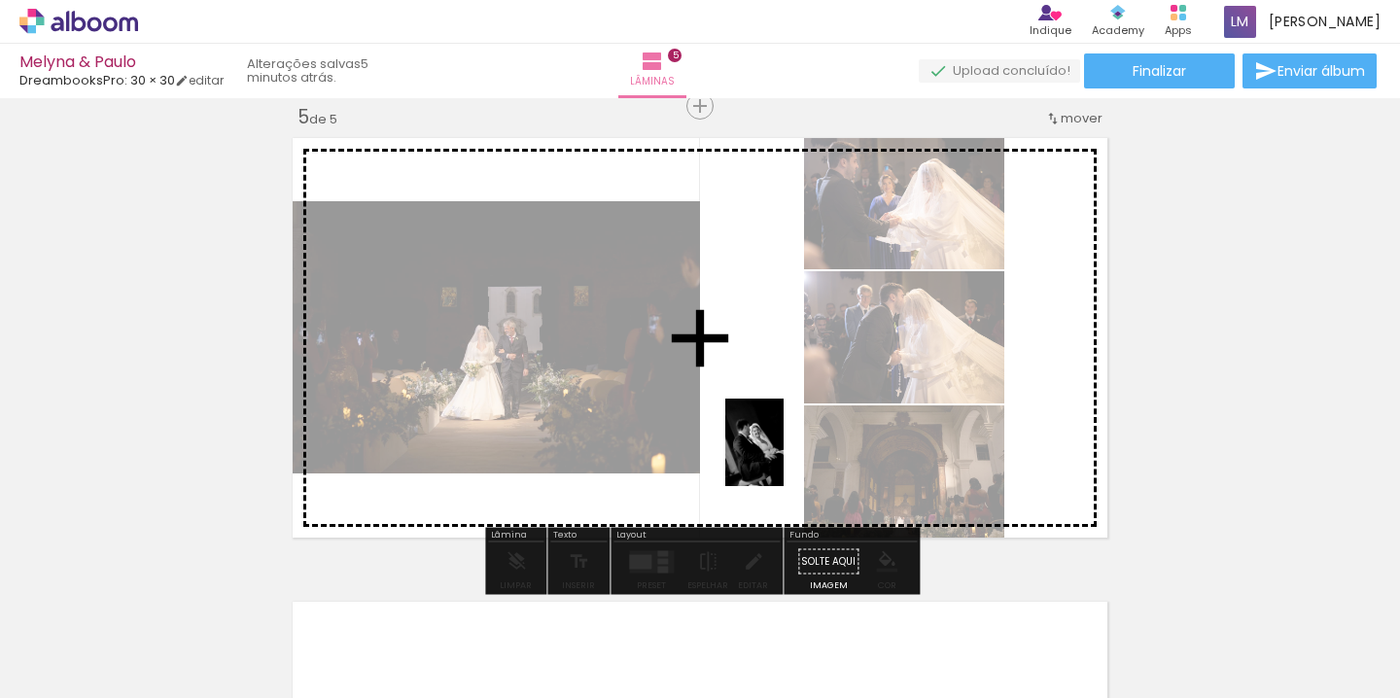
drag, startPoint x: 939, startPoint y: 648, endPoint x: 743, endPoint y: 448, distance: 280.4
click at [743, 448] on quentale-workspace at bounding box center [700, 349] width 1400 height 698
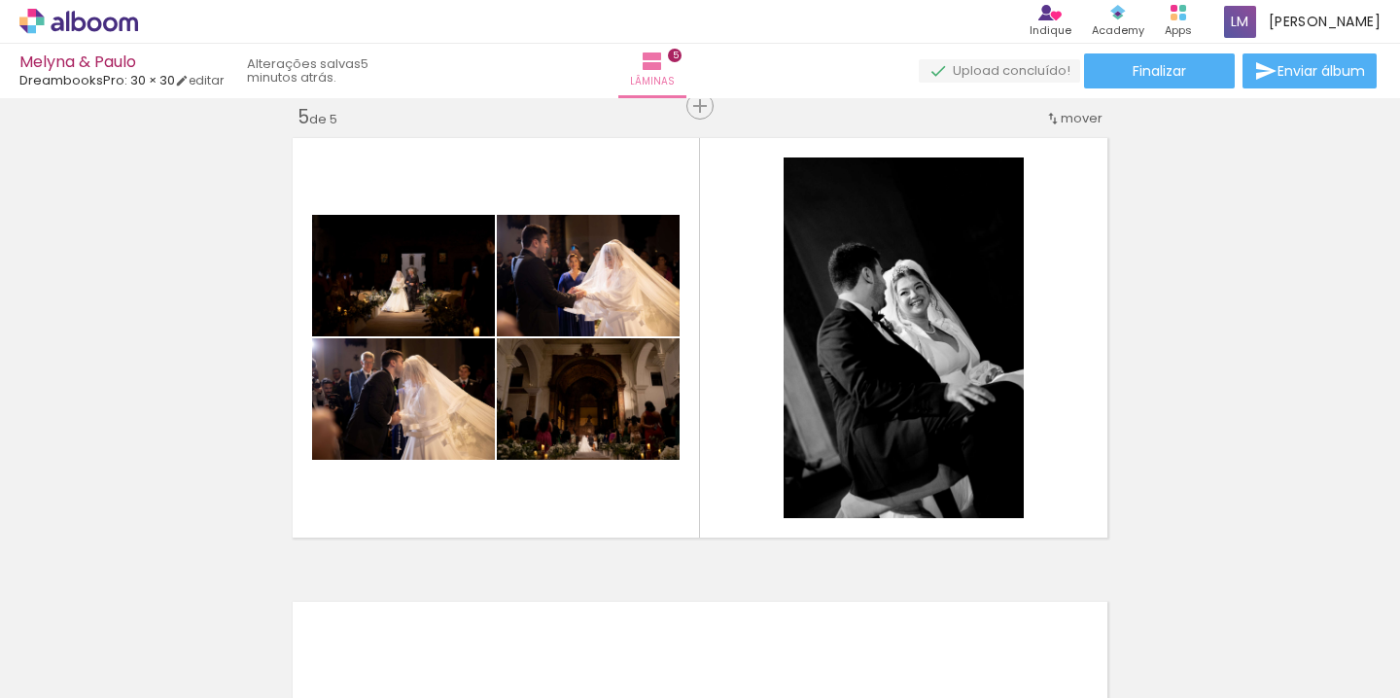
scroll to position [0, 1803]
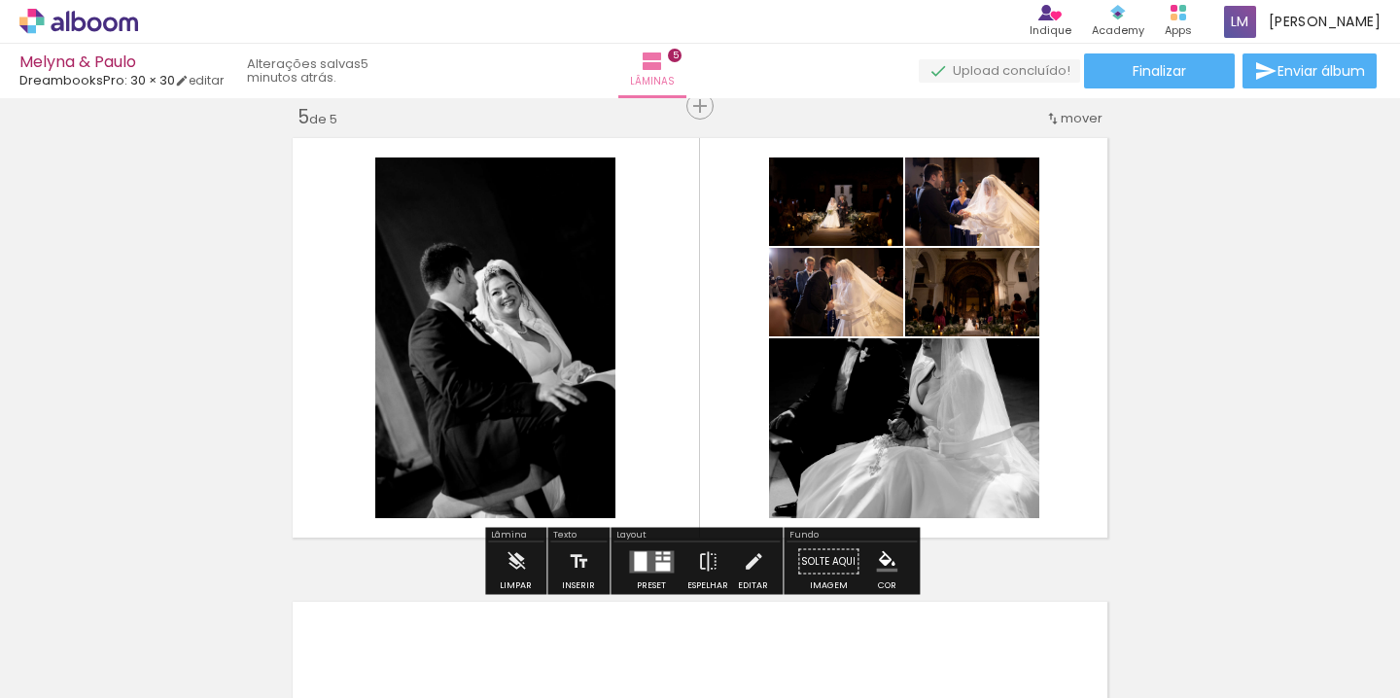
scroll to position [0, 1803]
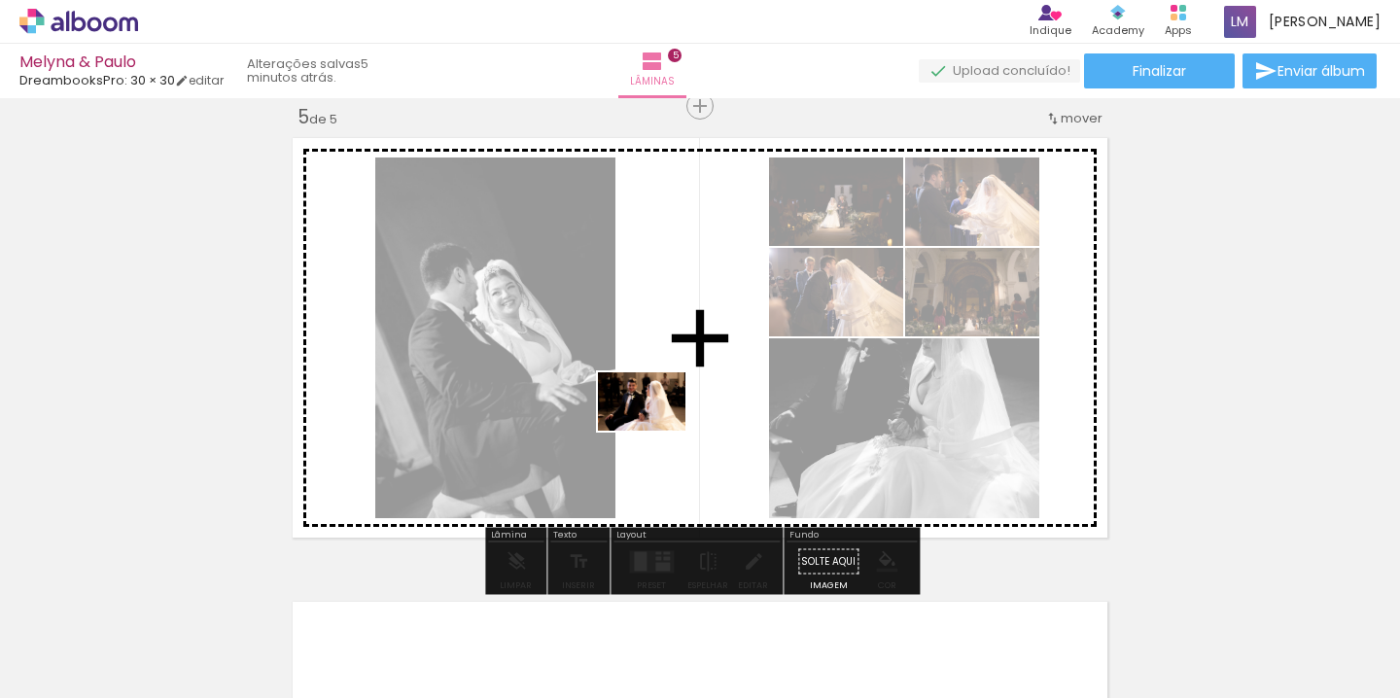
drag, startPoint x: 582, startPoint y: 653, endPoint x: 656, endPoint y: 433, distance: 232.7
click at [656, 433] on quentale-workspace at bounding box center [700, 349] width 1400 height 698
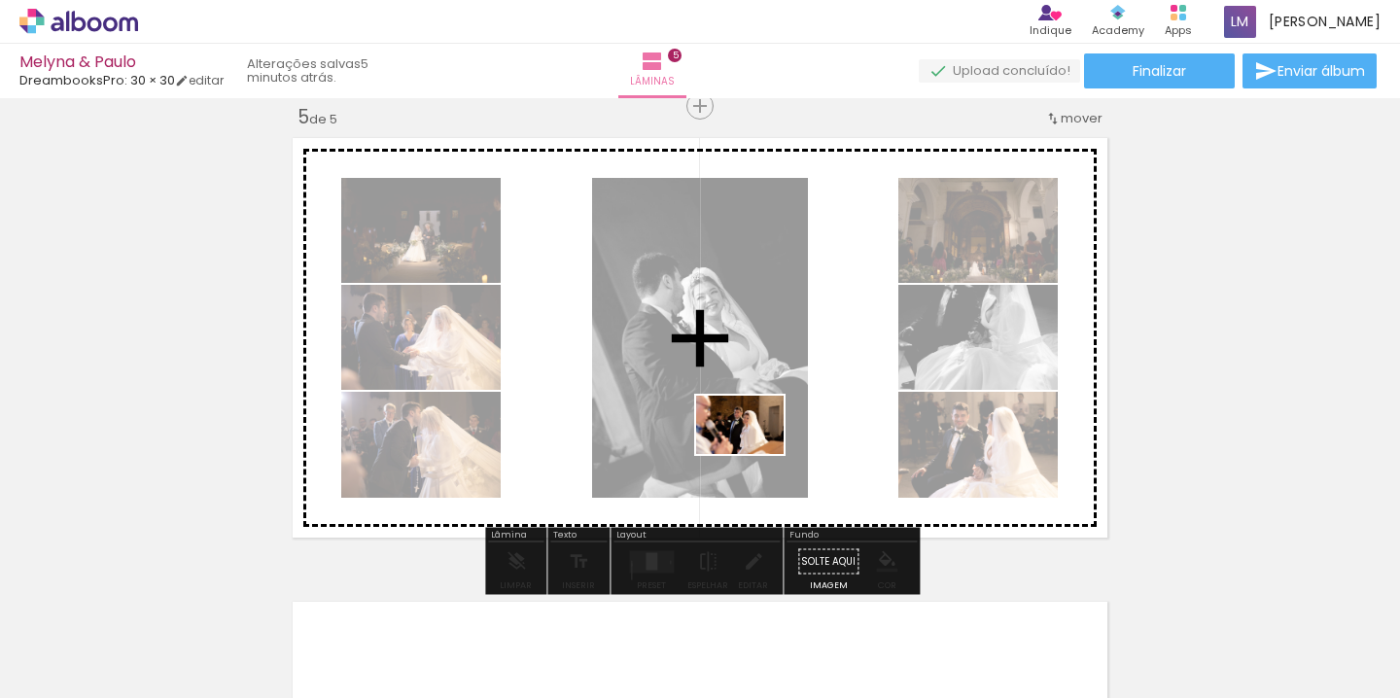
drag, startPoint x: 689, startPoint y: 652, endPoint x: 754, endPoint y: 455, distance: 207.8
click at [754, 455] on quentale-workspace at bounding box center [700, 349] width 1400 height 698
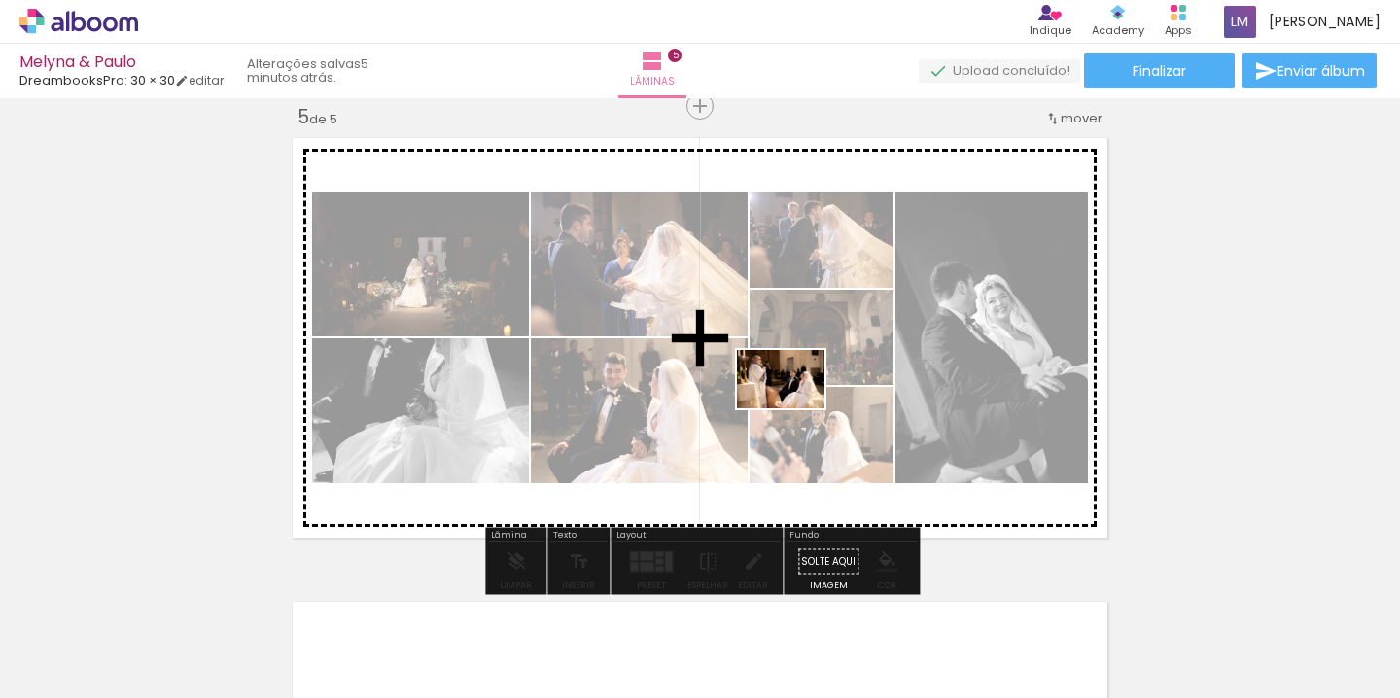
drag, startPoint x: 797, startPoint y: 642, endPoint x: 795, endPoint y: 409, distance: 232.3
click at [795, 409] on quentale-workspace at bounding box center [700, 349] width 1400 height 698
